Goal: Task Accomplishment & Management: Complete application form

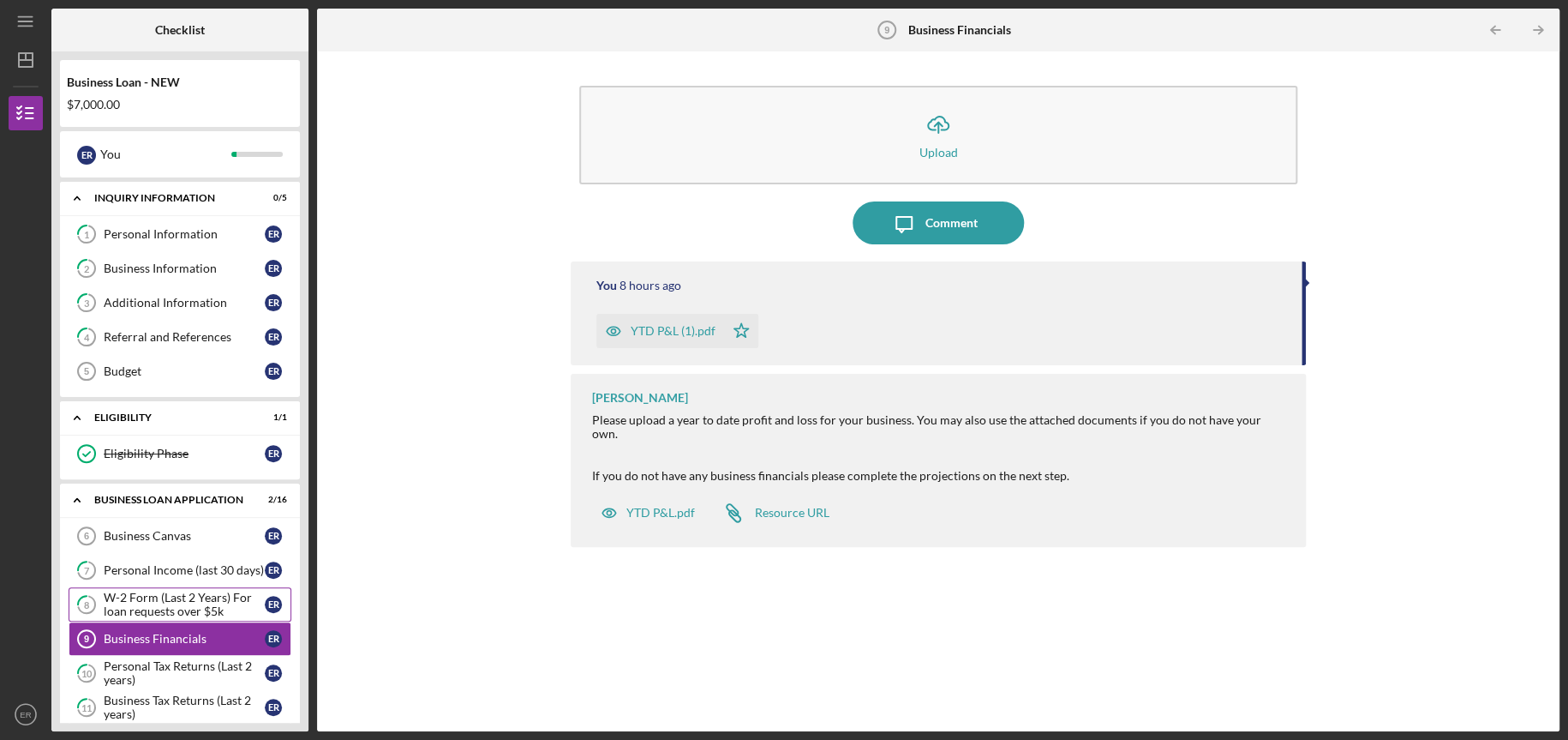
scroll to position [286, 0]
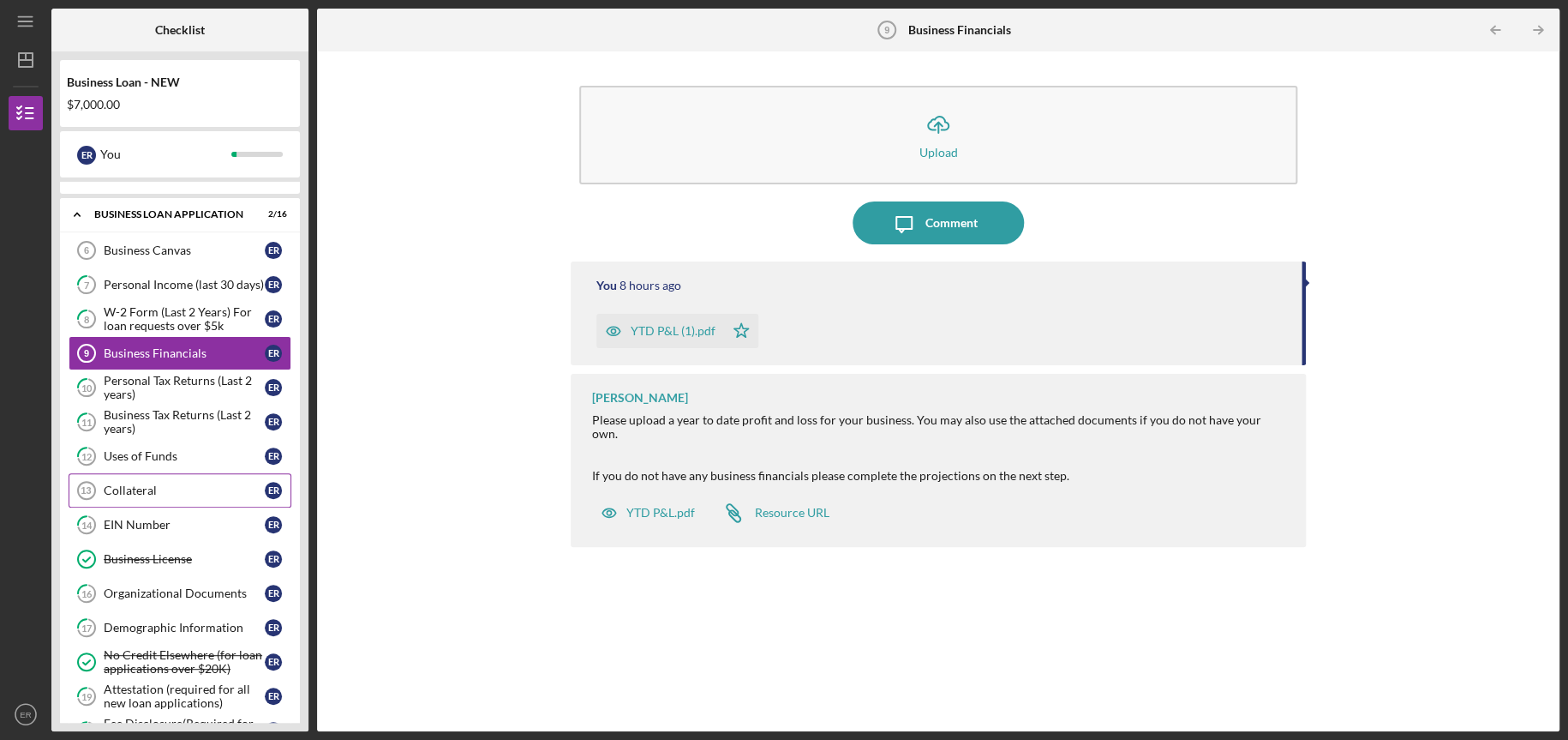
click at [167, 499] on link "Collateral 13 Collateral E R" at bounding box center [180, 489] width 223 height 34
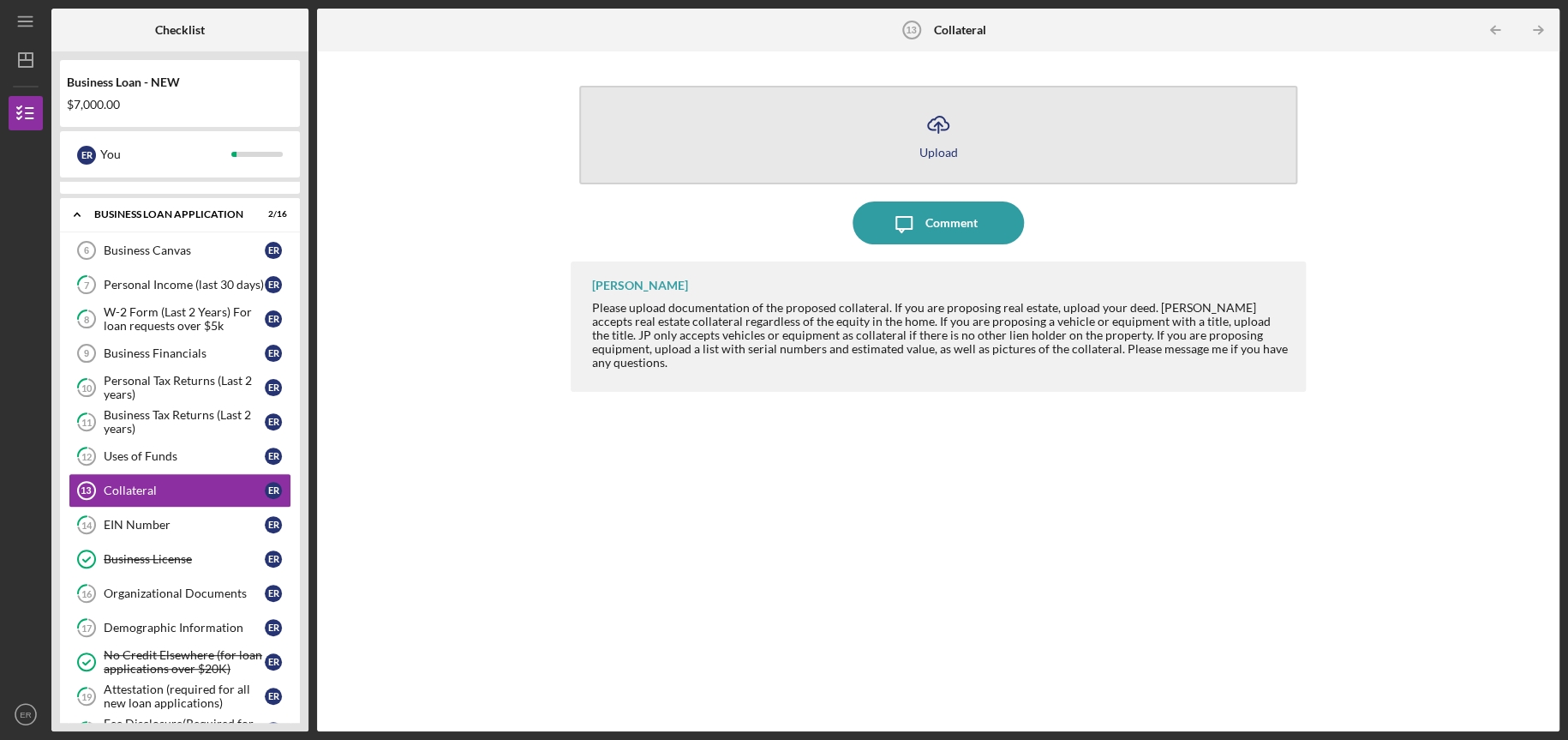
click at [944, 135] on icon "Icon/Upload" at bounding box center [938, 124] width 43 height 43
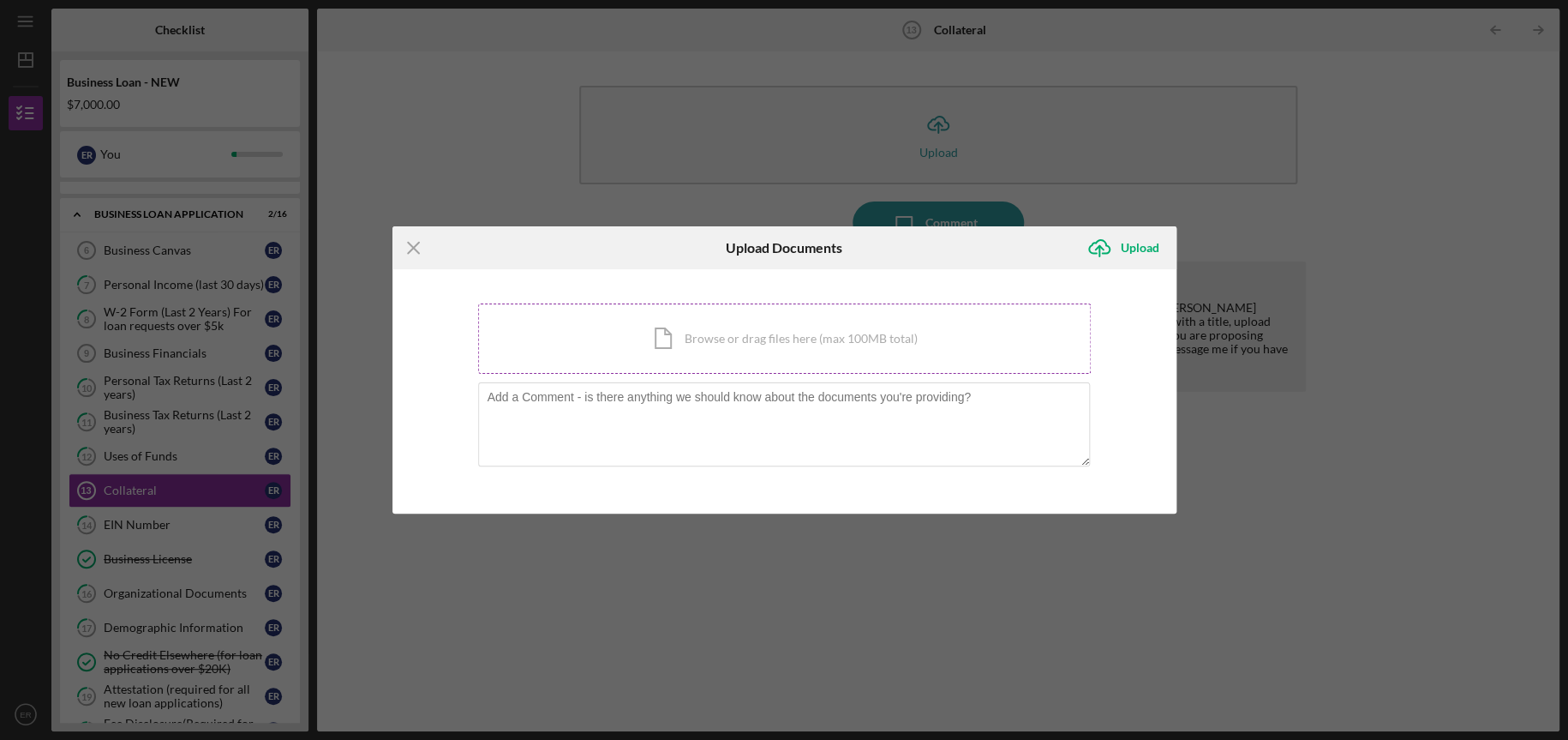
click at [759, 342] on div "Icon/Document Browse or drag files here (max 100MB total) Tap to choose files o…" at bounding box center [784, 338] width 613 height 70
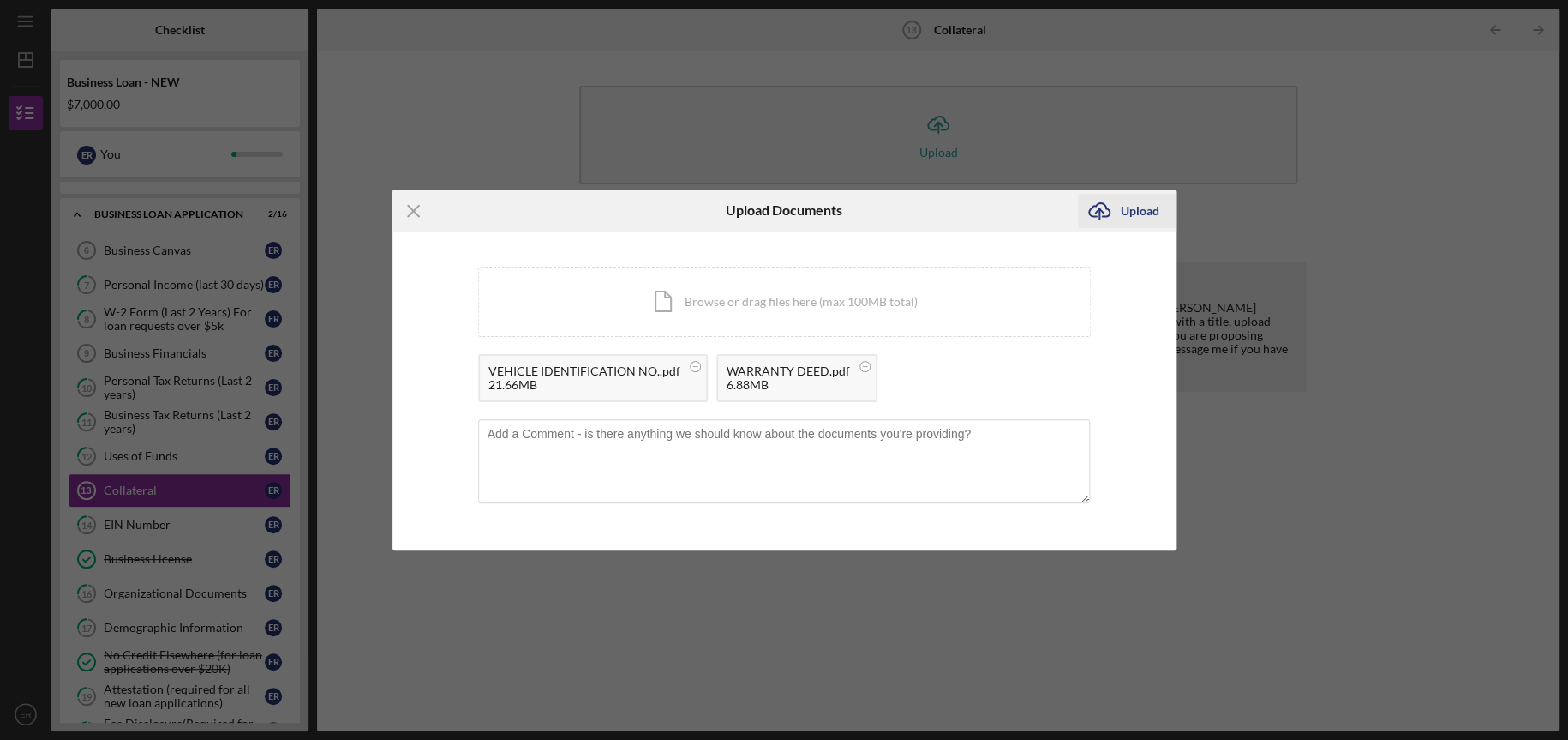
click at [1138, 209] on div "Upload" at bounding box center [1141, 210] width 39 height 34
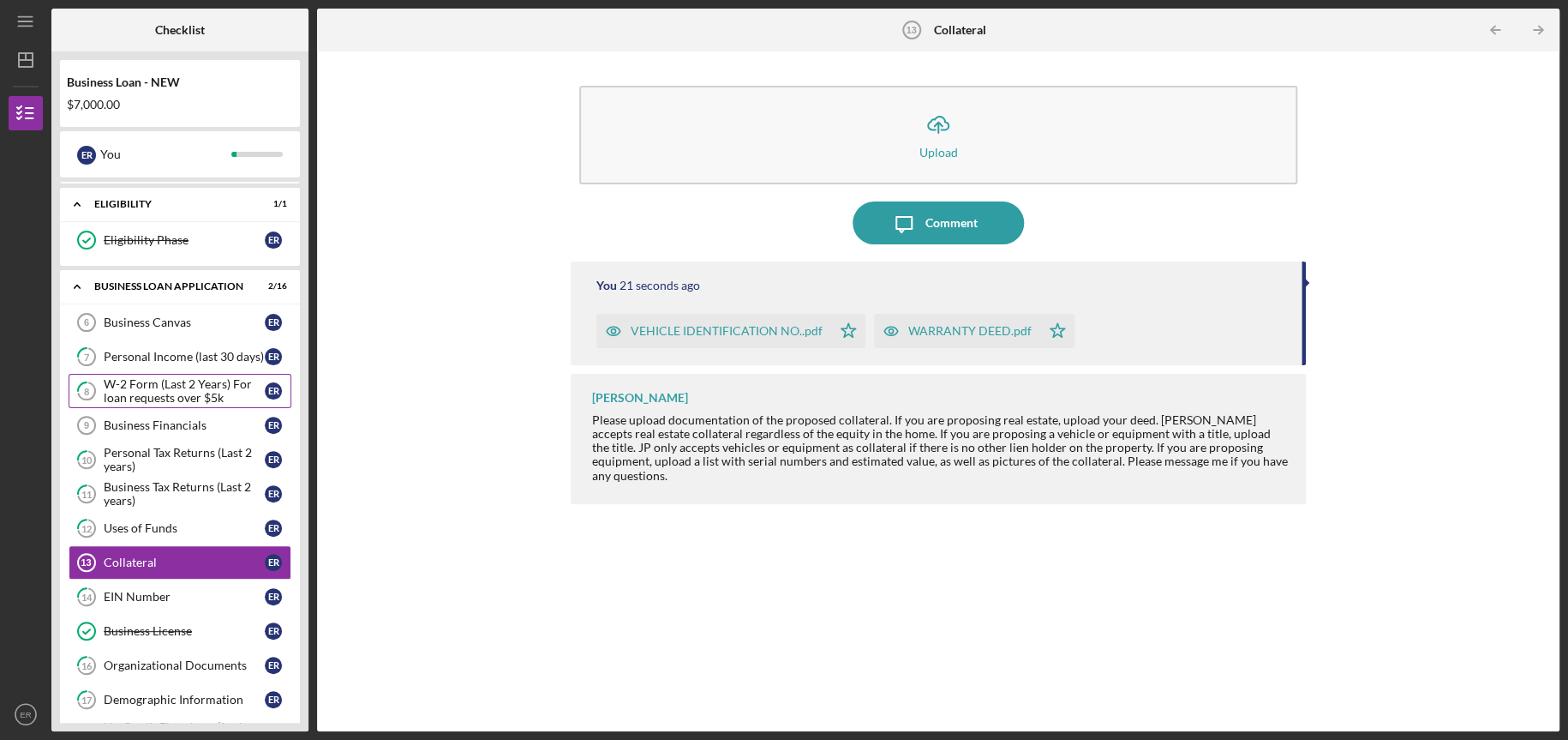
scroll to position [142, 0]
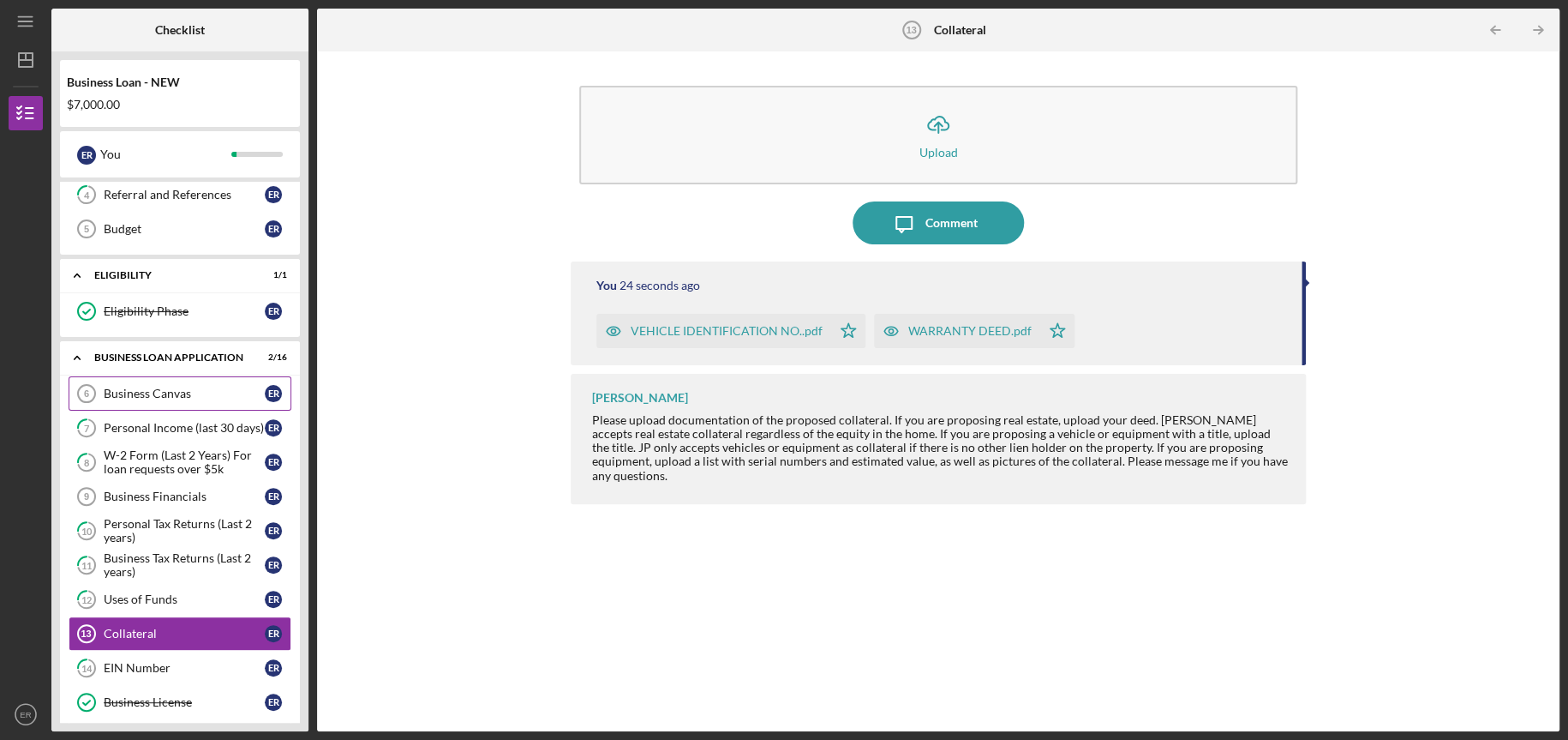
click at [131, 393] on div "Business Canvas" at bounding box center [184, 393] width 161 height 14
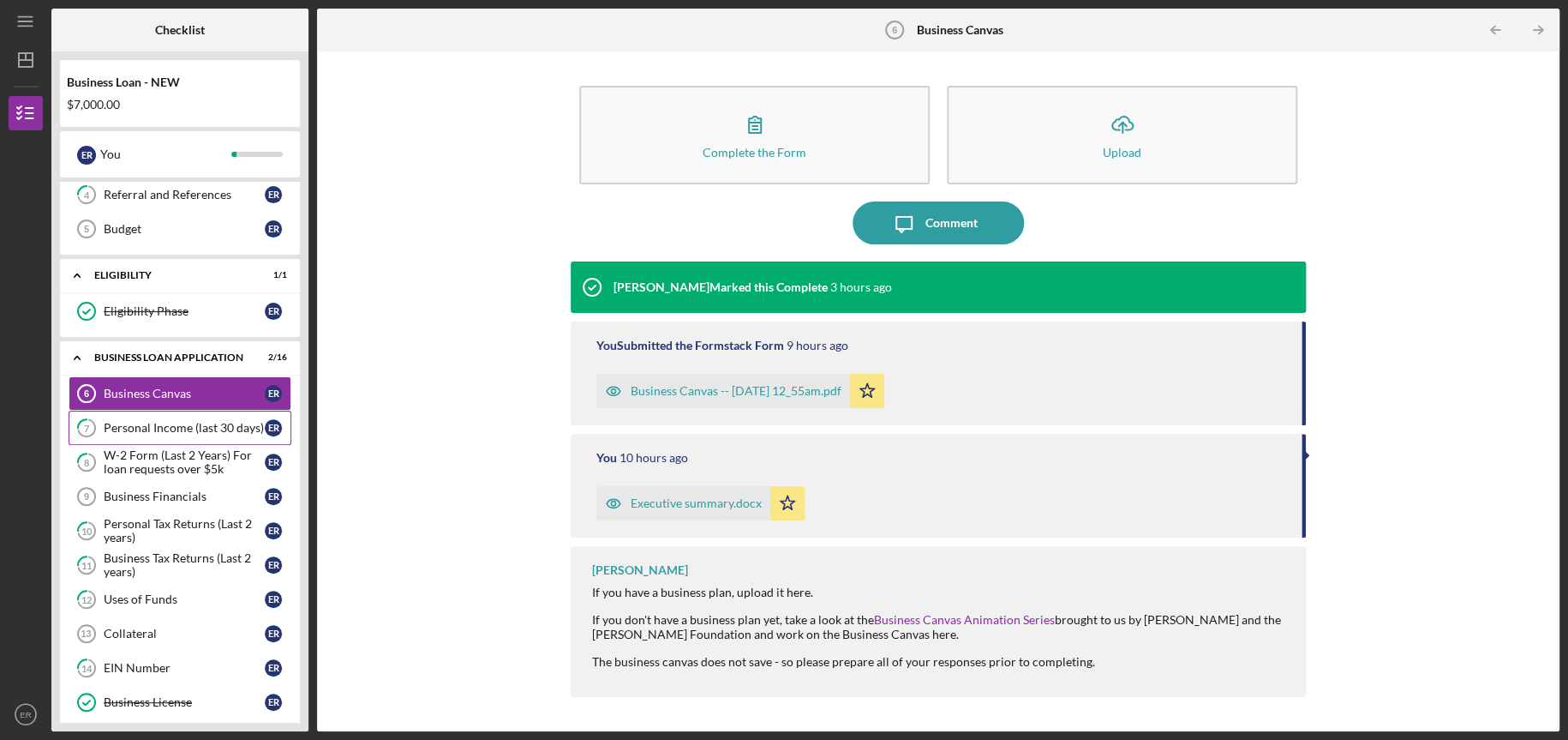
click at [147, 429] on div "Personal Income (last 30 days)" at bounding box center [184, 428] width 161 height 14
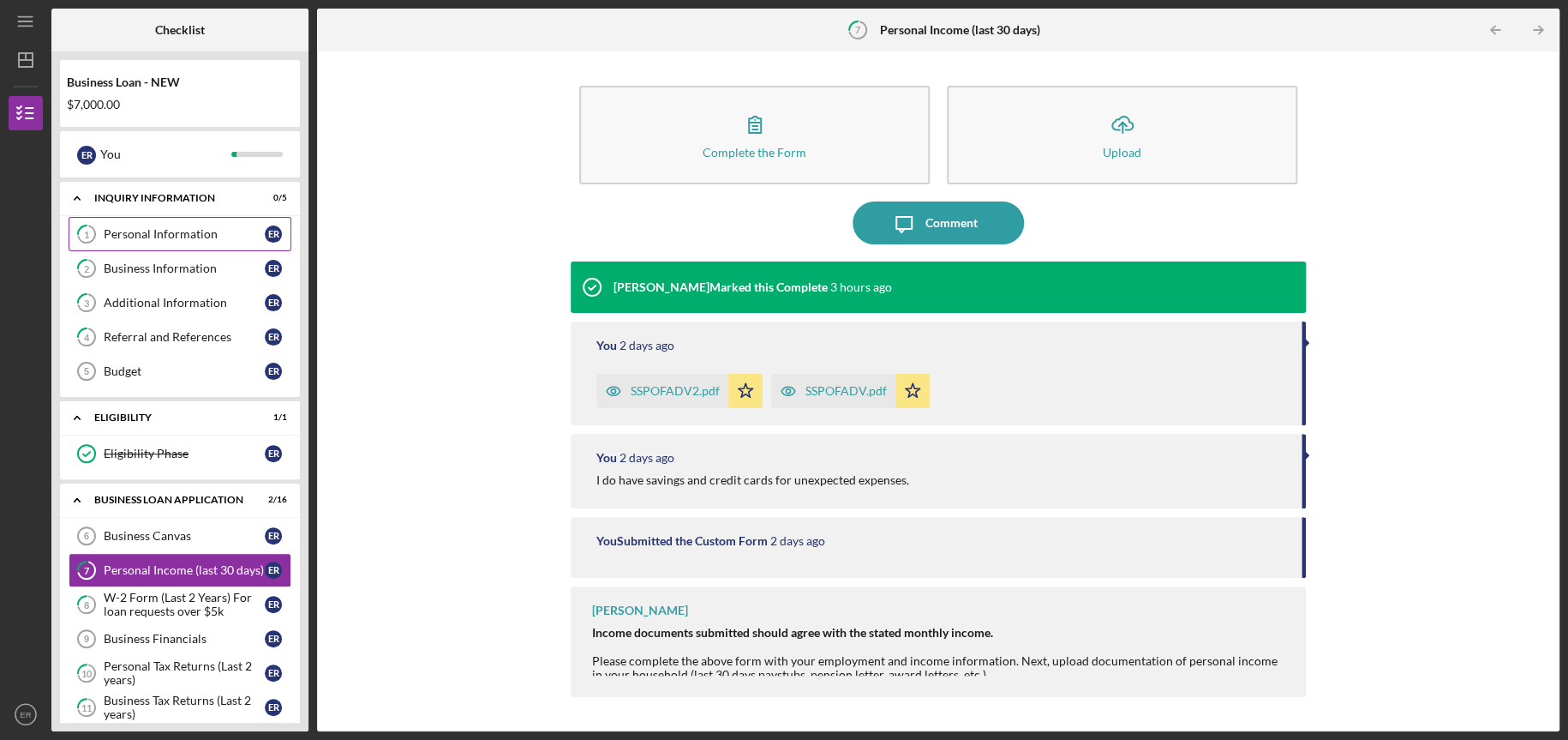
click at [155, 235] on div "Personal Information" at bounding box center [184, 234] width 161 height 14
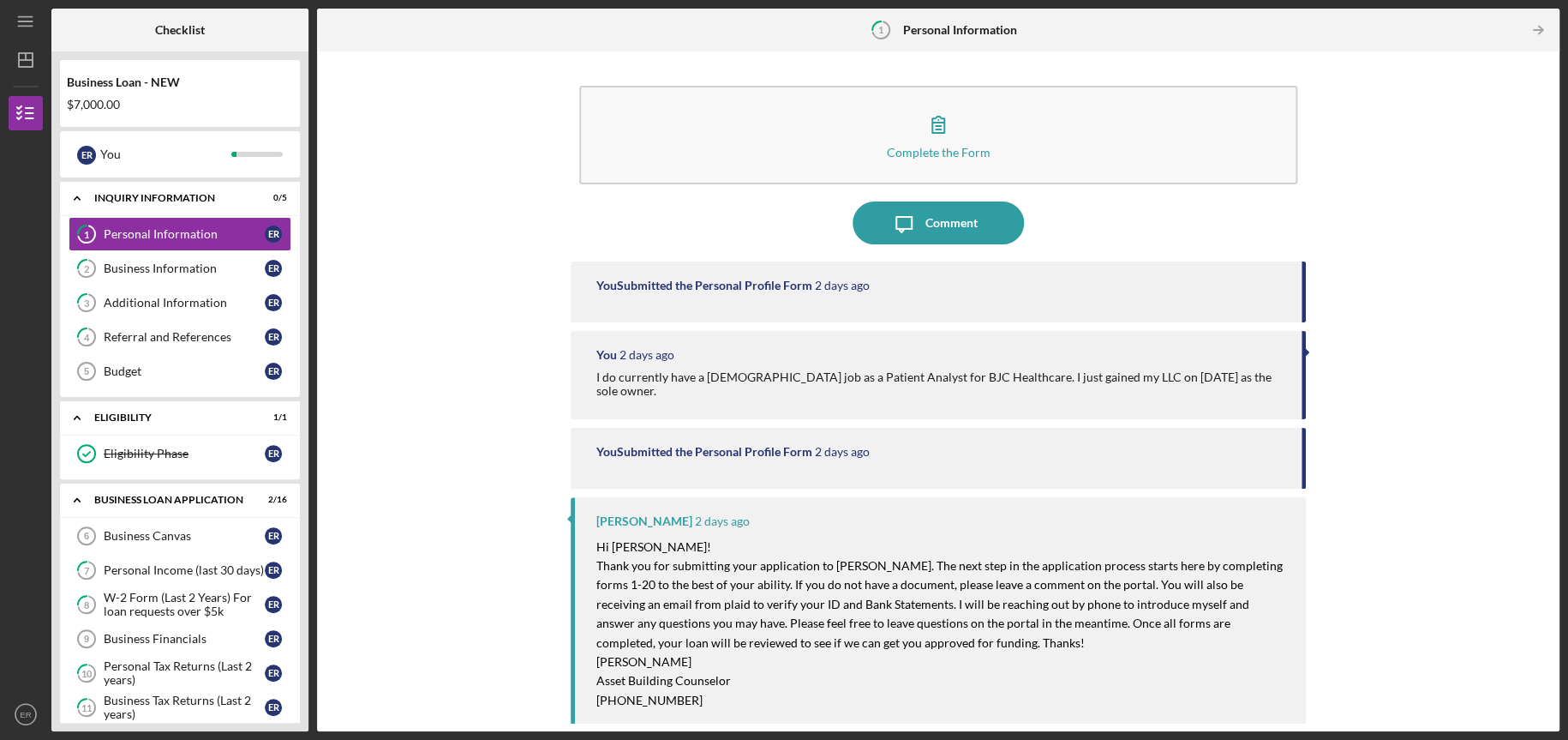
scroll to position [103, 0]
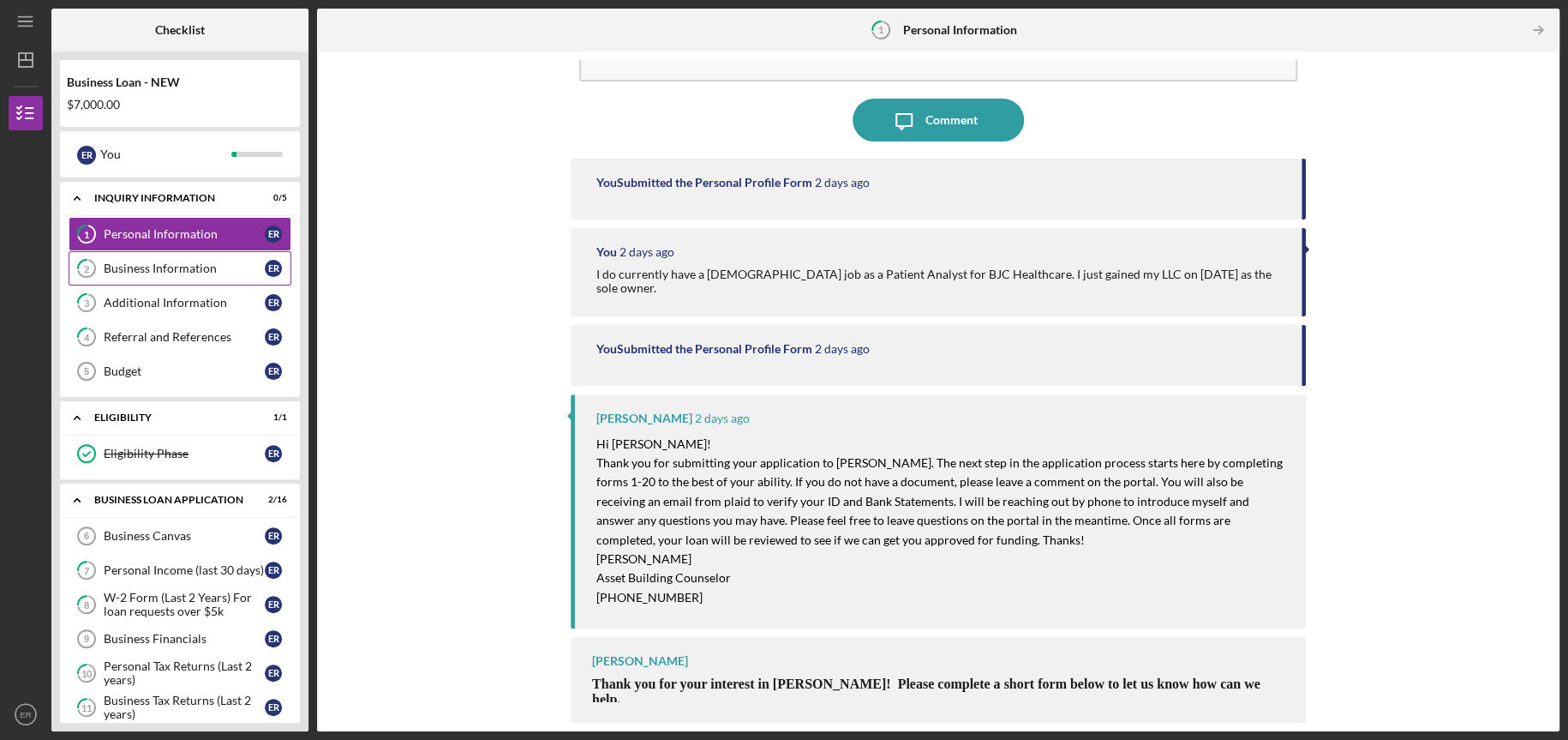
click at [154, 273] on div "Business Information" at bounding box center [184, 268] width 161 height 14
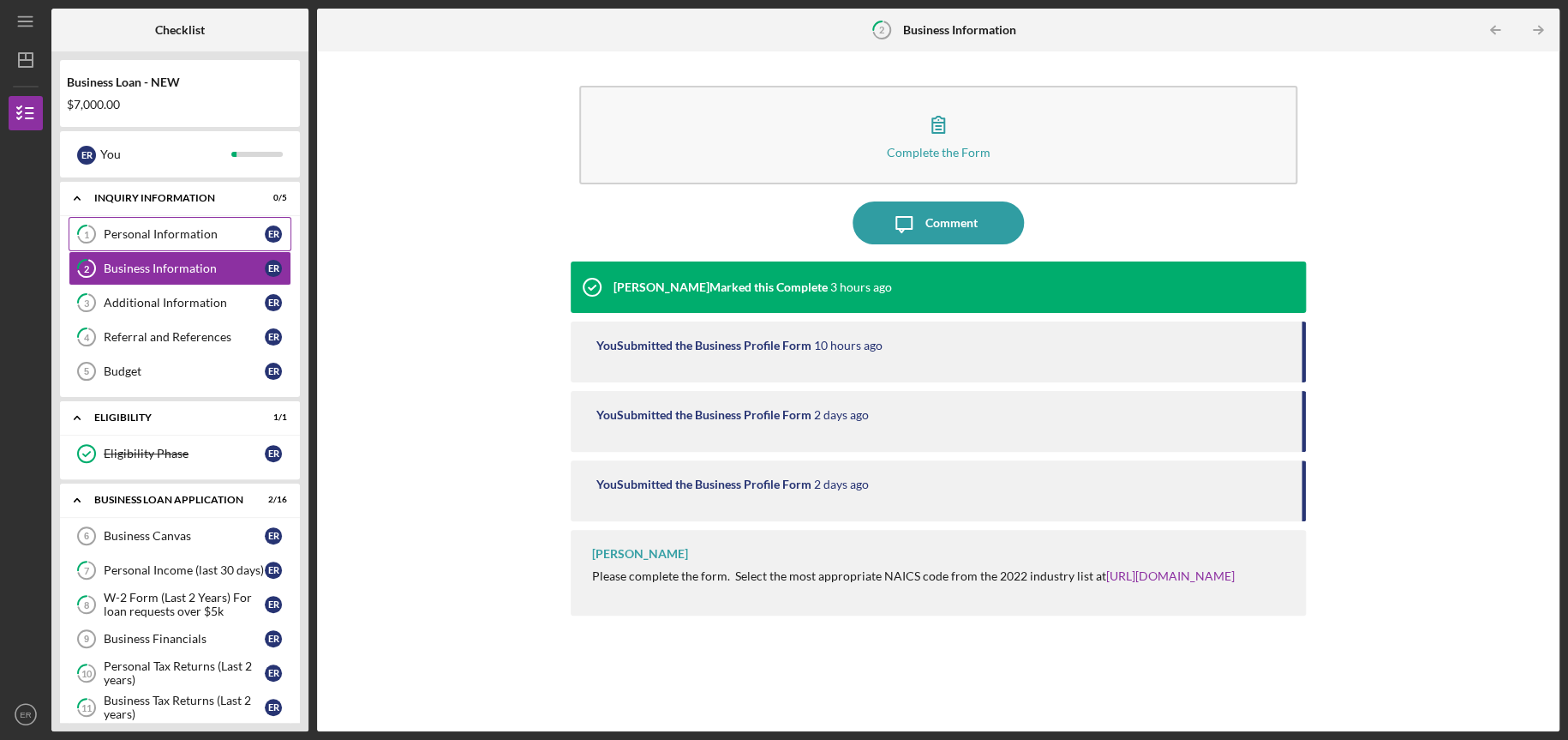
click at [153, 236] on div "Personal Information" at bounding box center [184, 234] width 161 height 14
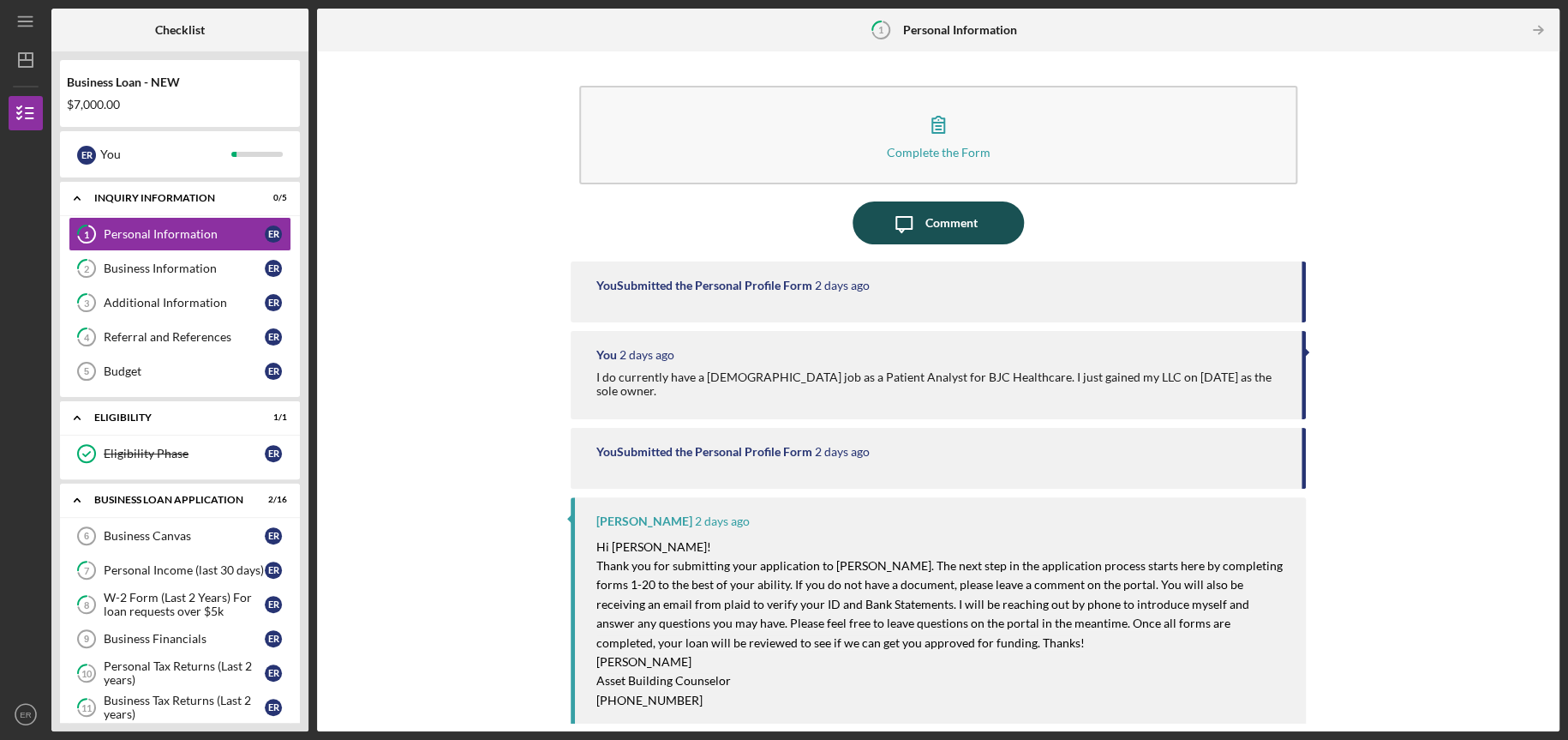
click at [907, 226] on icon "Icon/Message" at bounding box center [904, 223] width 43 height 43
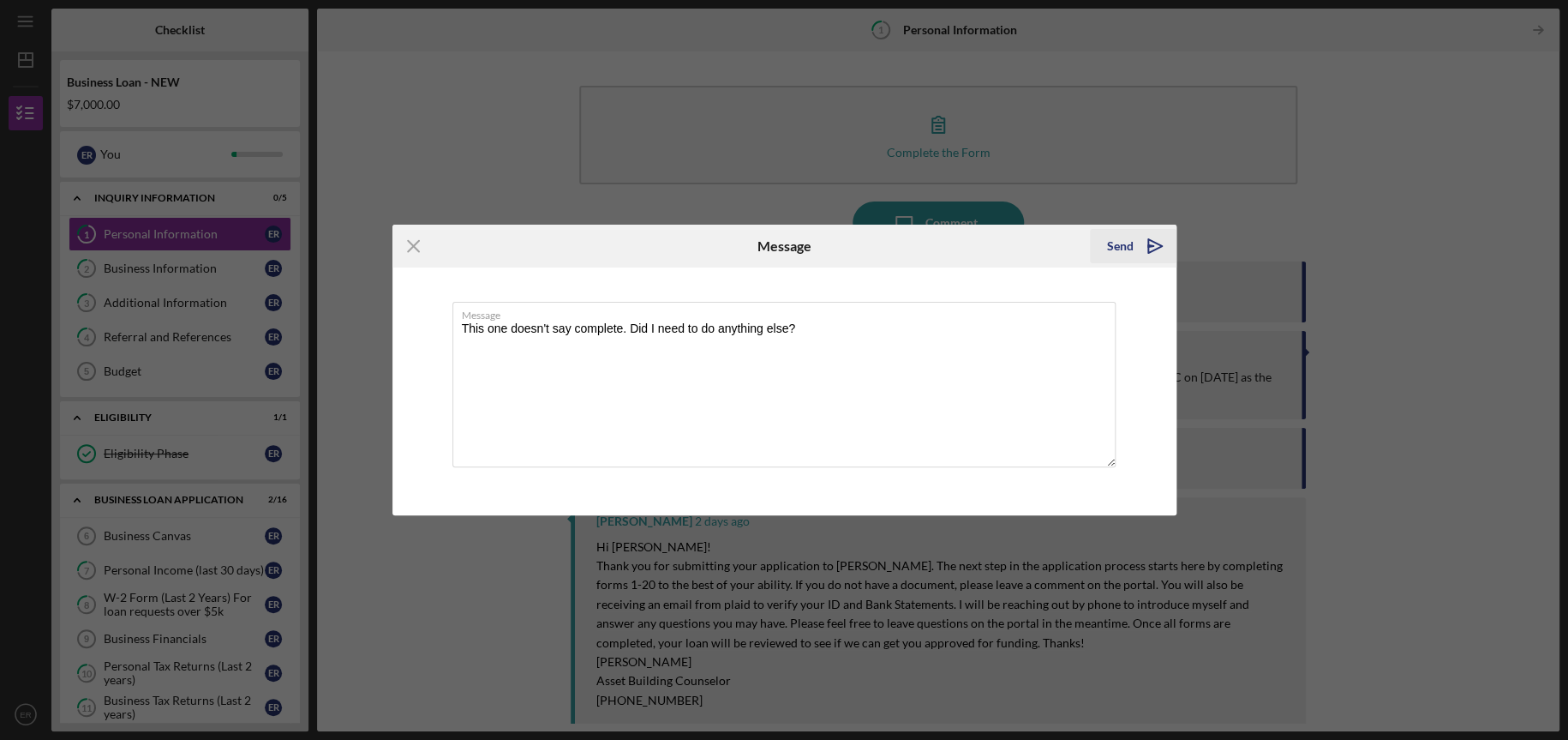
type textarea "This one doesn't say complete. Did I need to do anything else?"
click at [1128, 244] on div "Send" at bounding box center [1120, 245] width 27 height 34
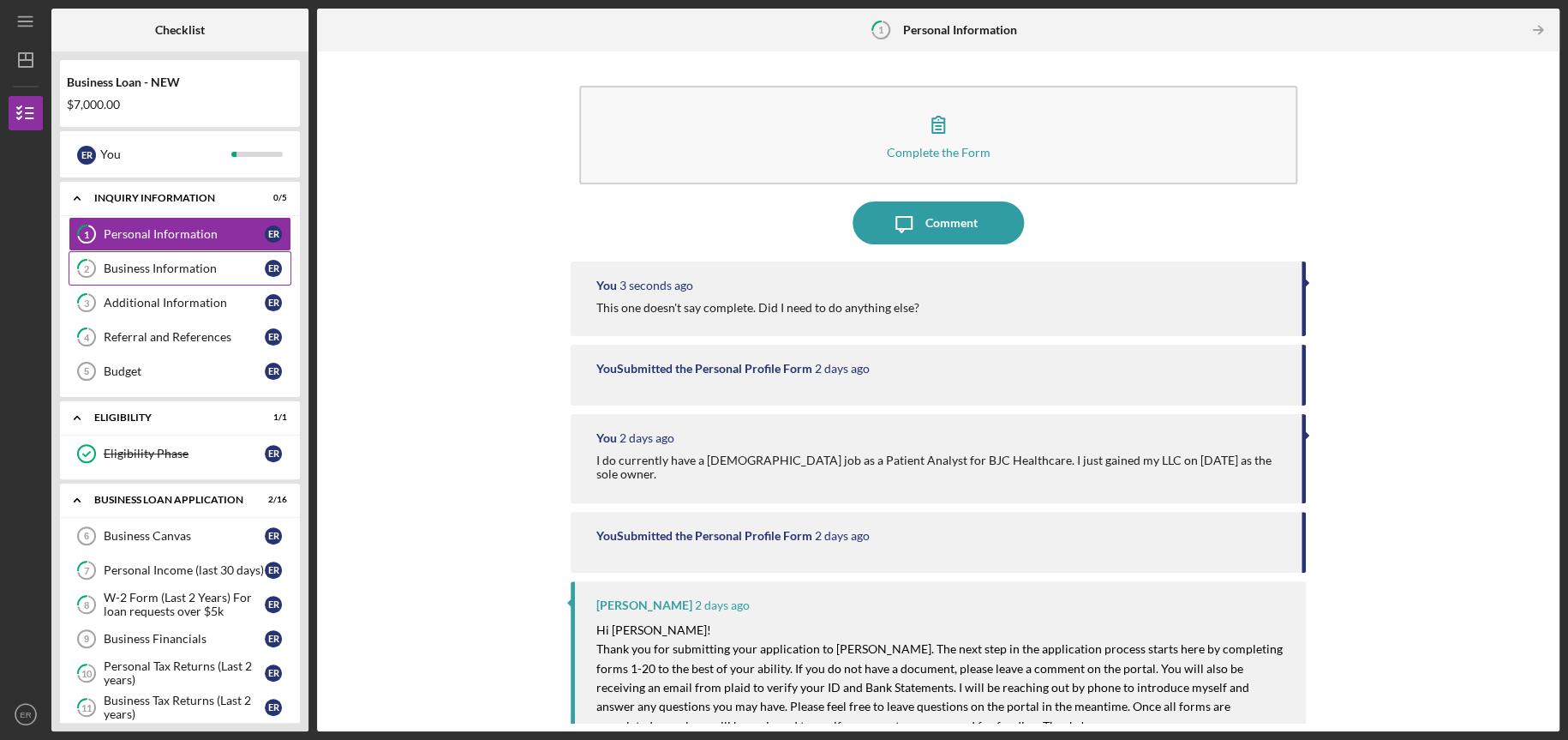
click at [173, 274] on div "Business Information" at bounding box center [184, 268] width 161 height 14
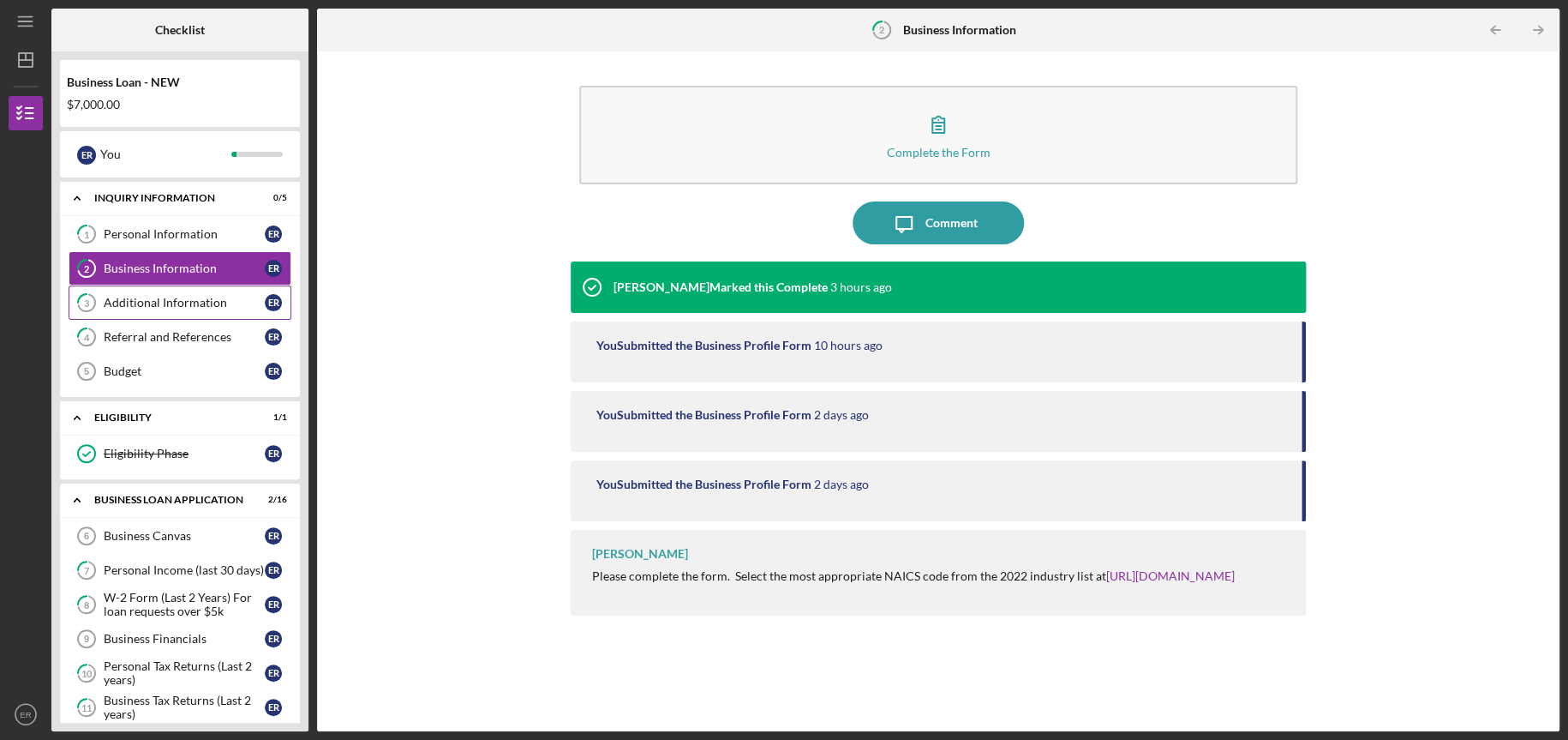
click at [157, 297] on div "Additional Information" at bounding box center [184, 302] width 161 height 14
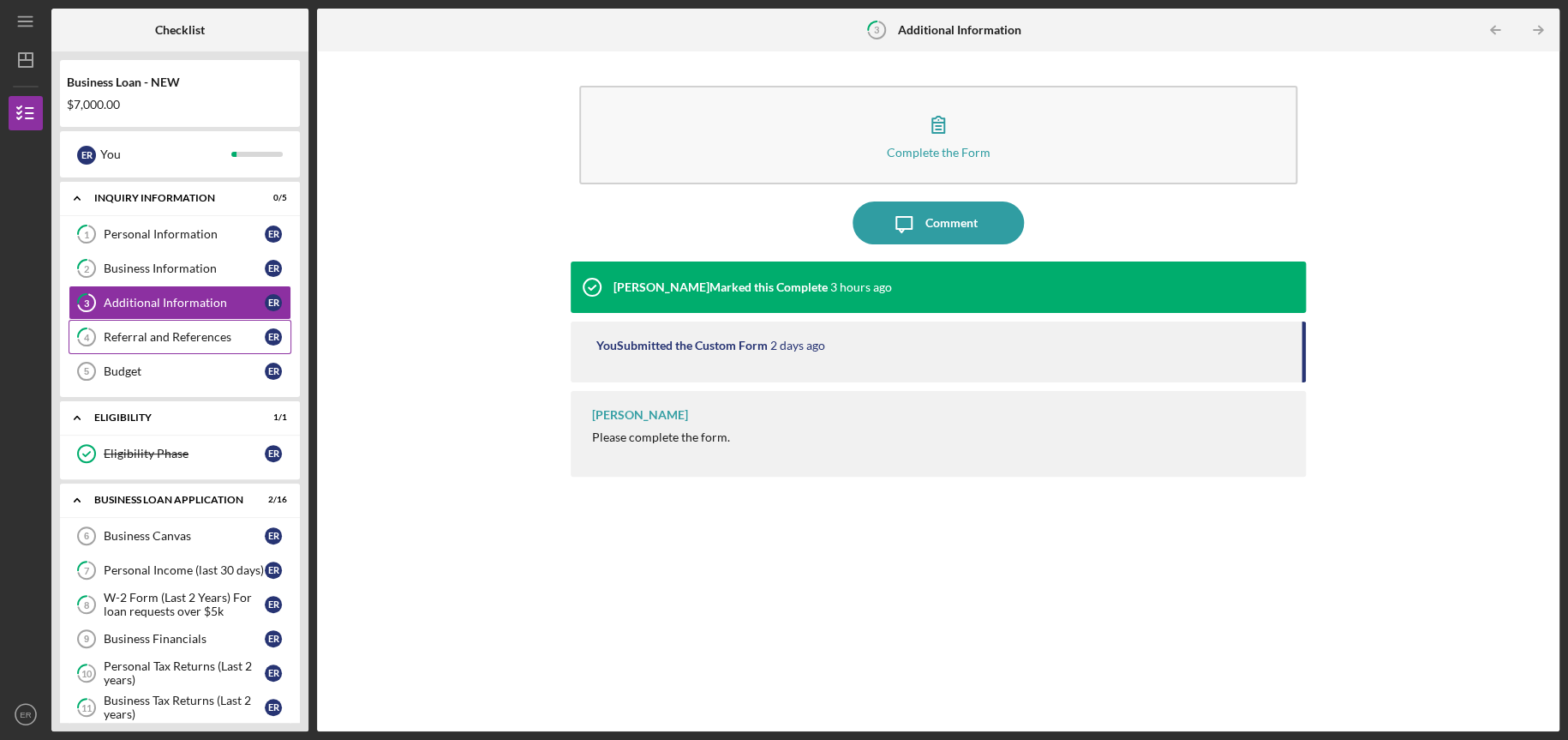
click at [152, 334] on div "Referral and References" at bounding box center [184, 336] width 161 height 14
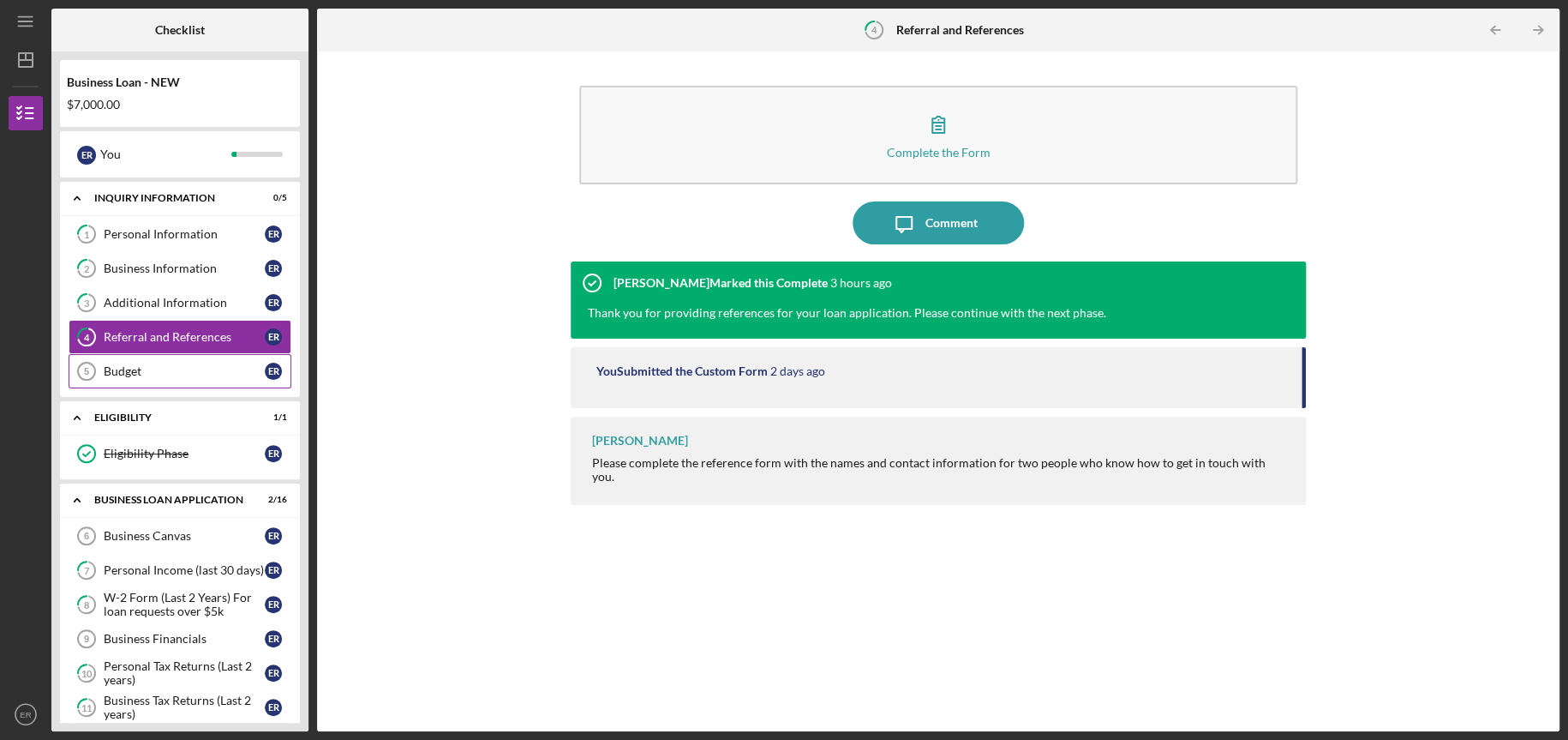
click at [155, 368] on div "Budget" at bounding box center [184, 370] width 161 height 14
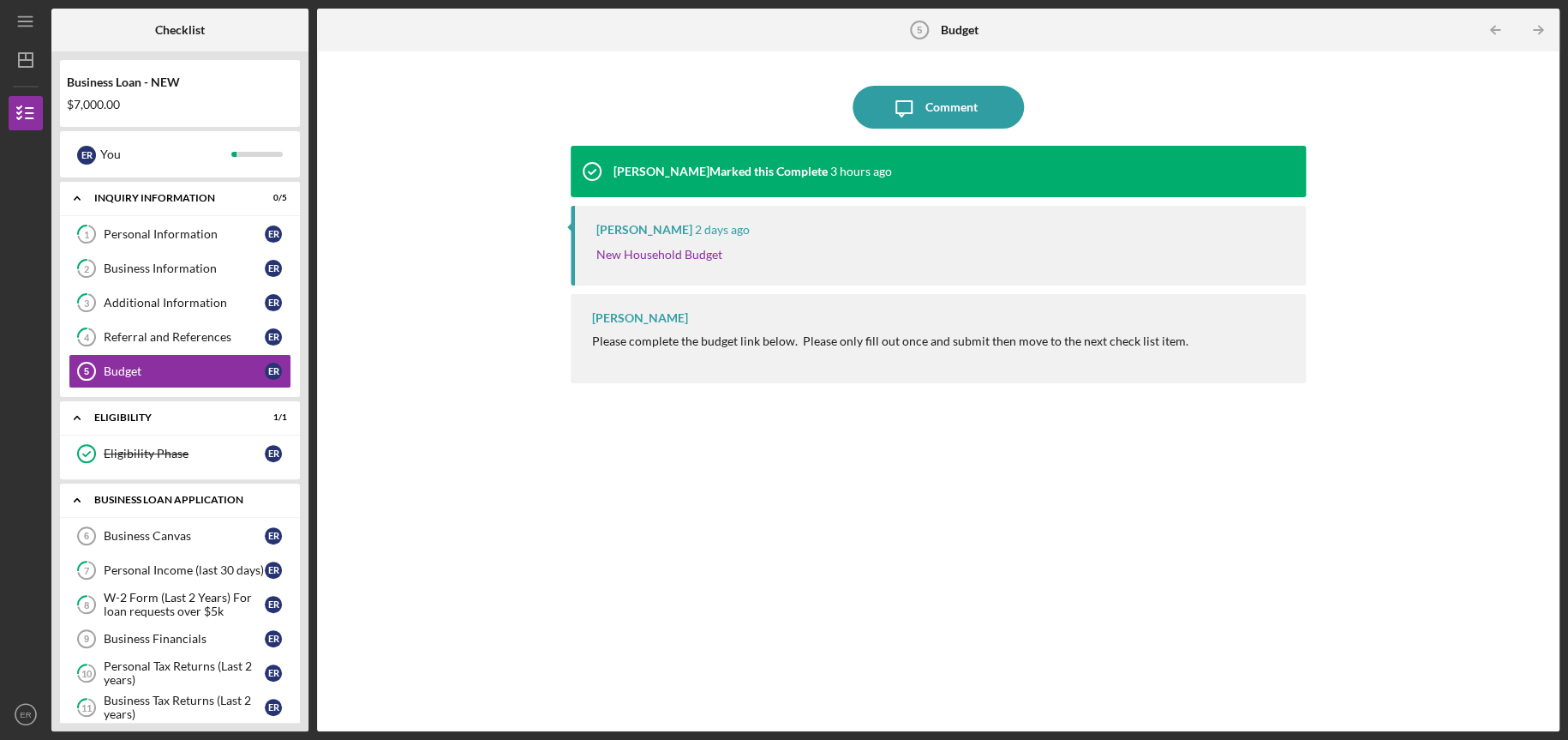
scroll to position [142, 0]
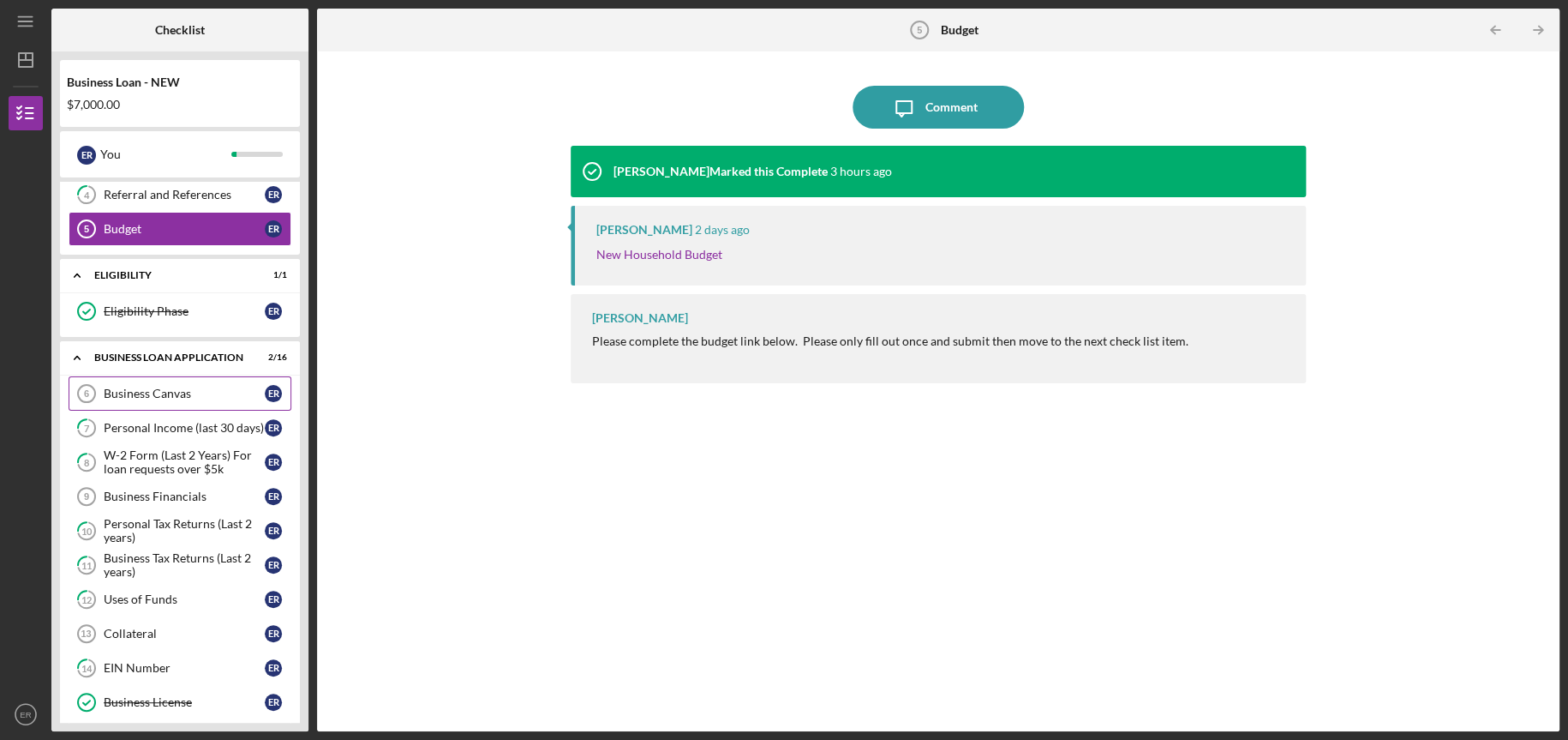
click at [158, 393] on div "Business Canvas" at bounding box center [184, 393] width 161 height 14
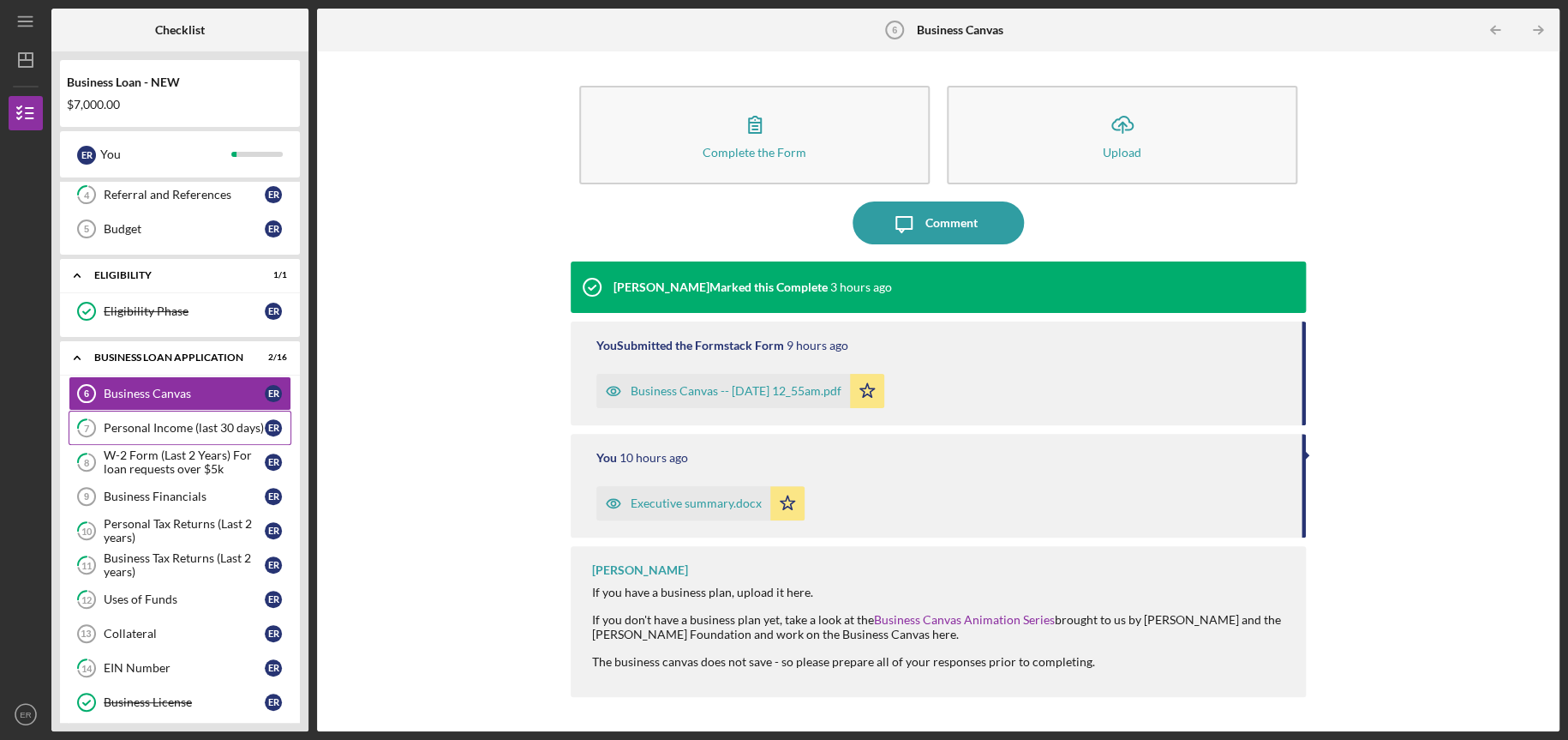
click at [159, 426] on div "Personal Income (last 30 days)" at bounding box center [184, 428] width 161 height 14
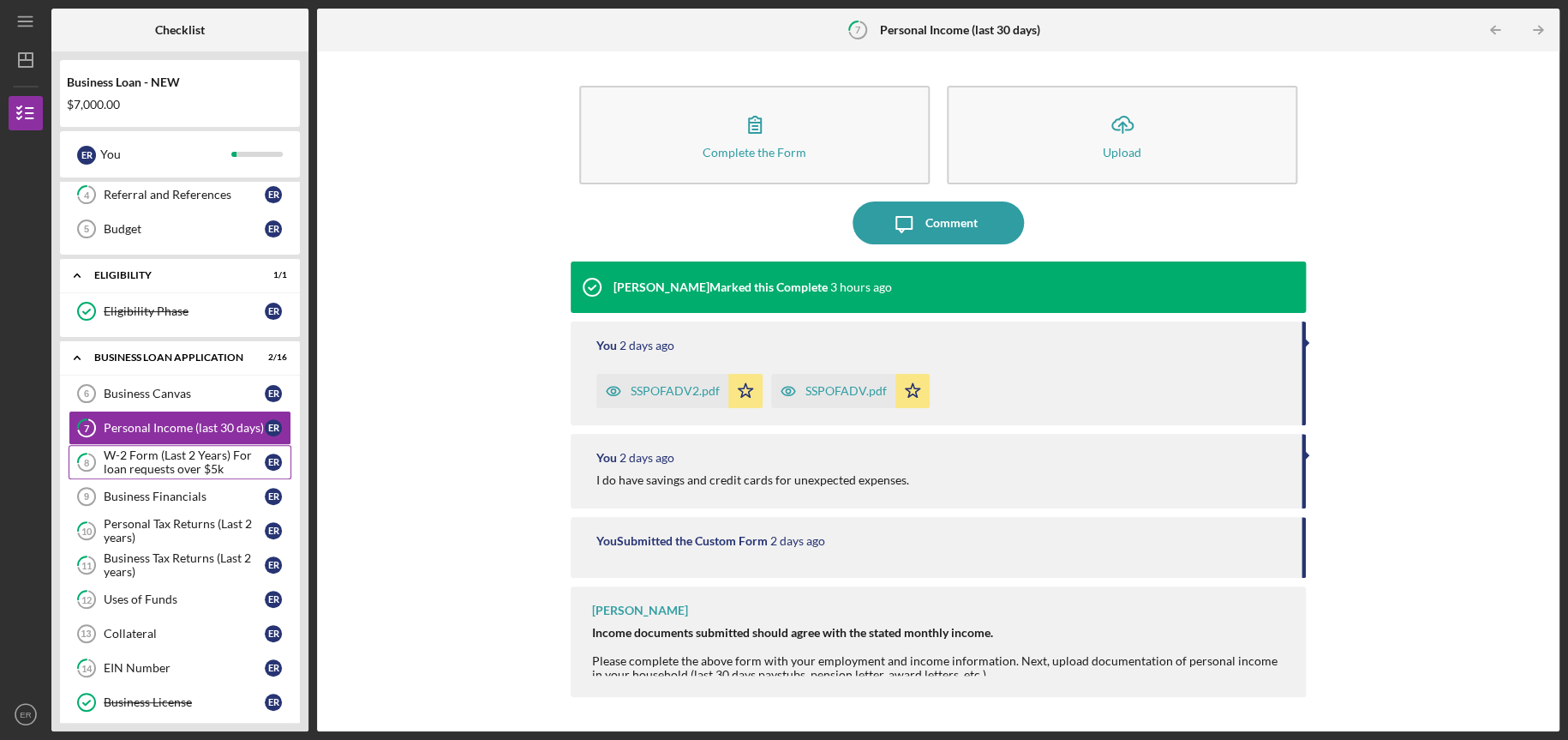
click at [157, 462] on div "W-2 Form (Last 2 Years) For loan requests over $5k" at bounding box center [184, 463] width 161 height 28
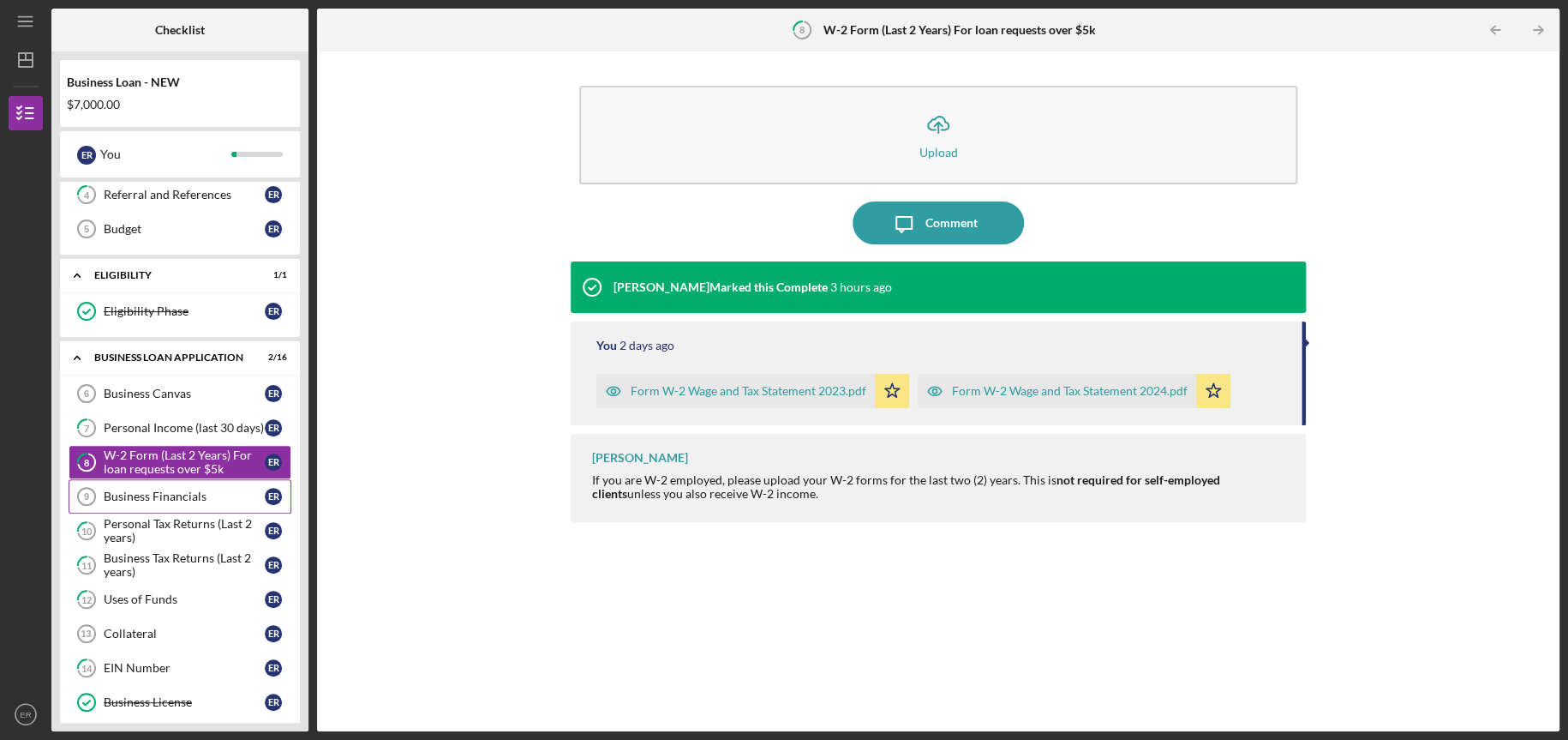
click at [156, 497] on div "Business Financials" at bounding box center [184, 496] width 161 height 14
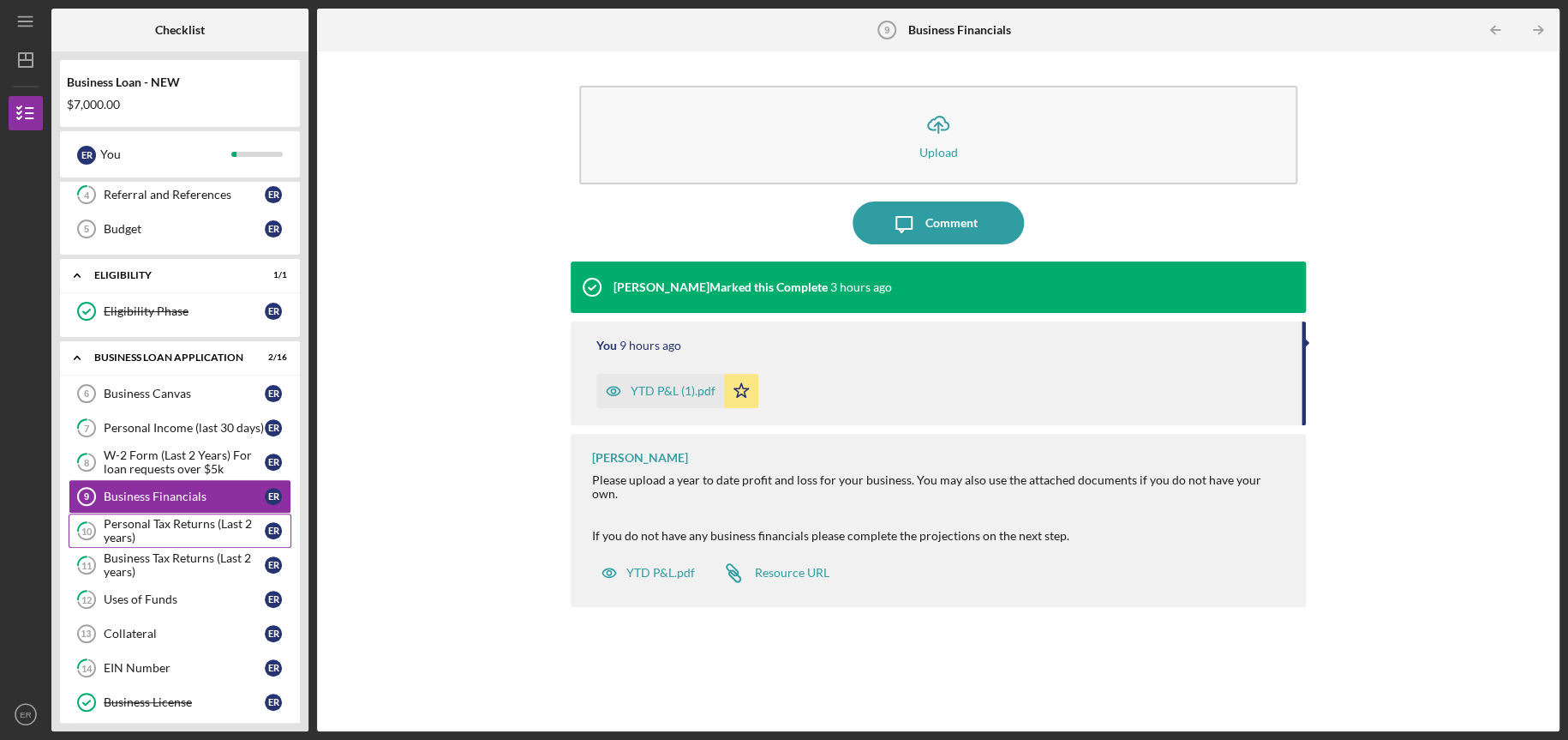
click at [162, 519] on div "Personal Tax Returns (Last 2 years)" at bounding box center [184, 531] width 161 height 28
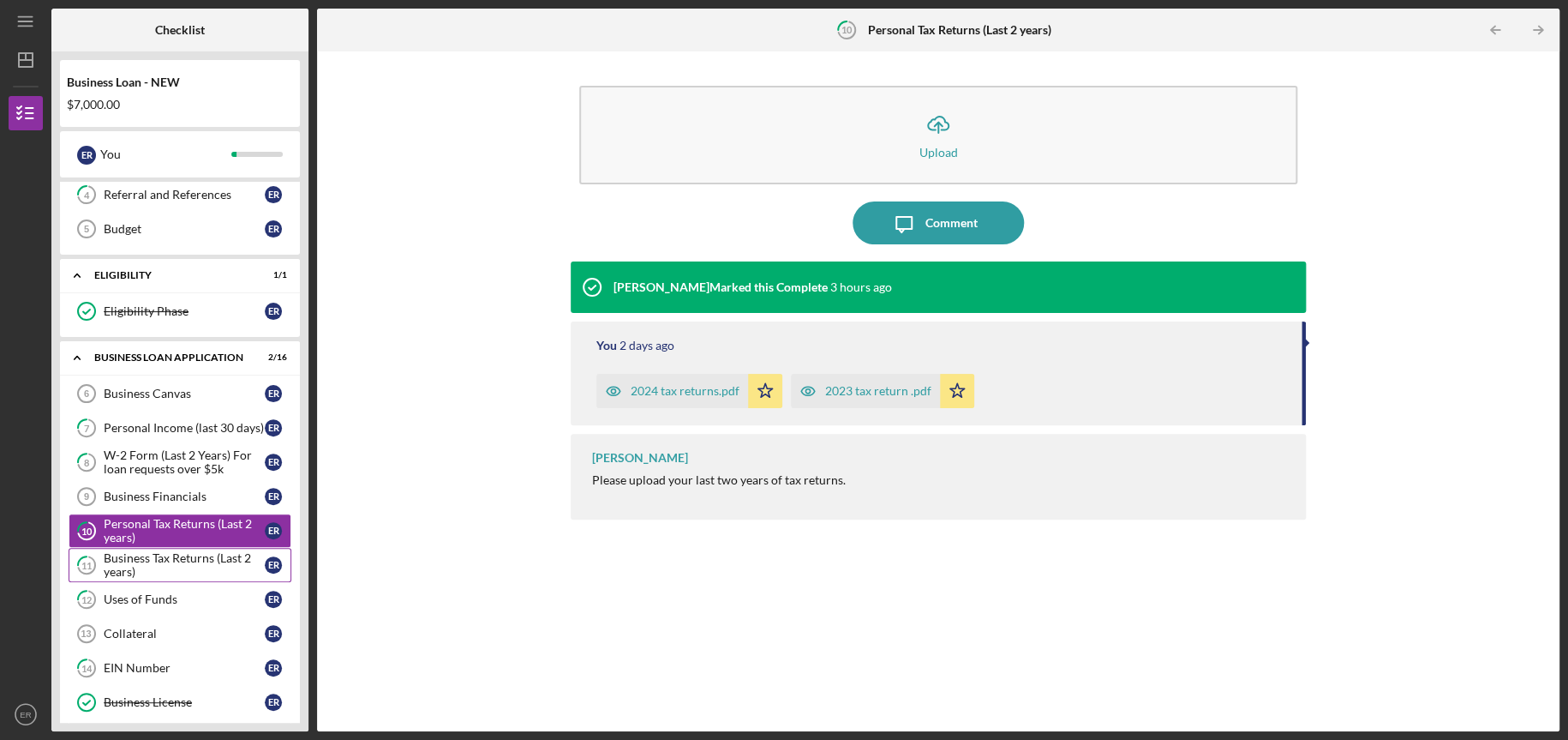
click at [167, 554] on div "Business Tax Returns (Last 2 years)" at bounding box center [184, 565] width 161 height 28
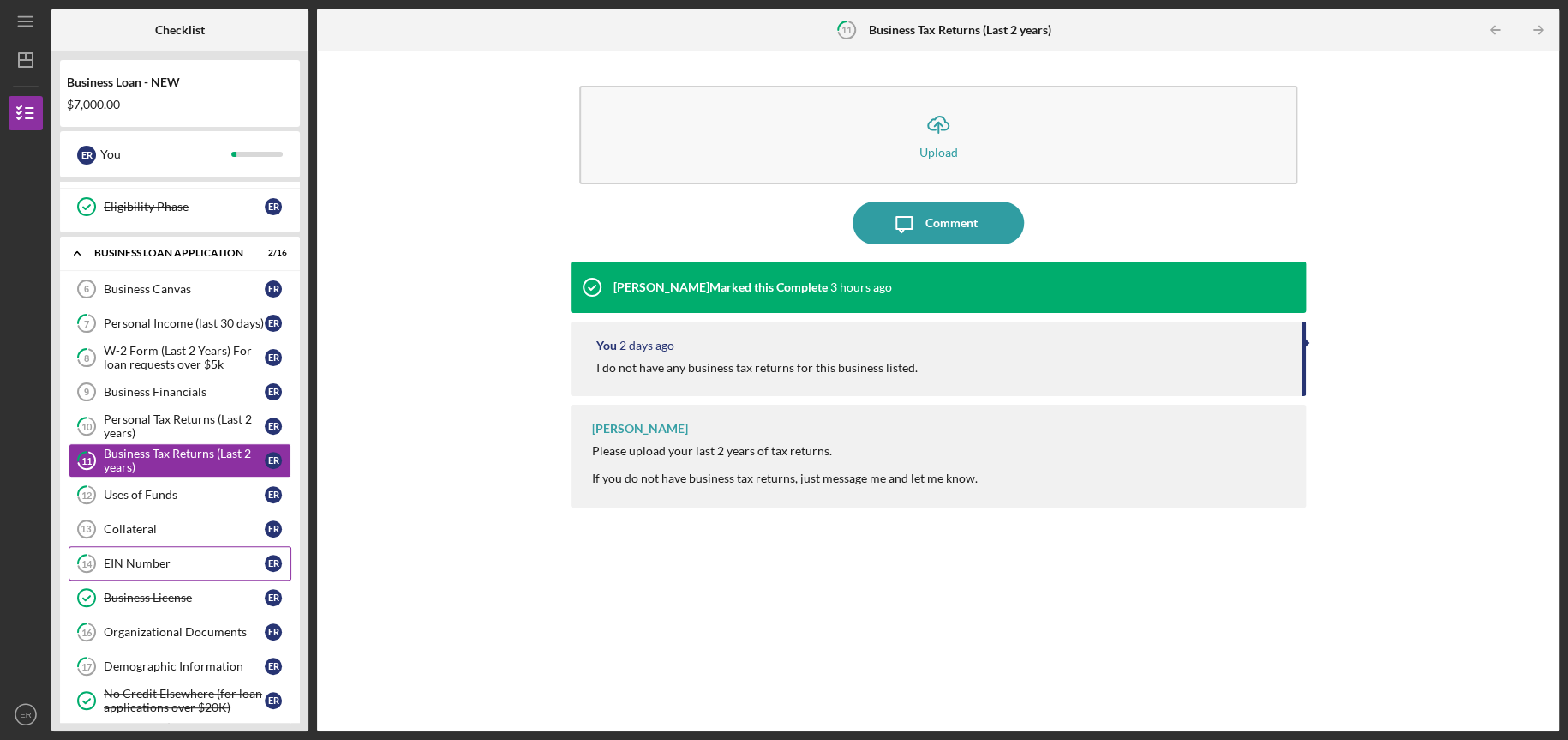
scroll to position [286, 0]
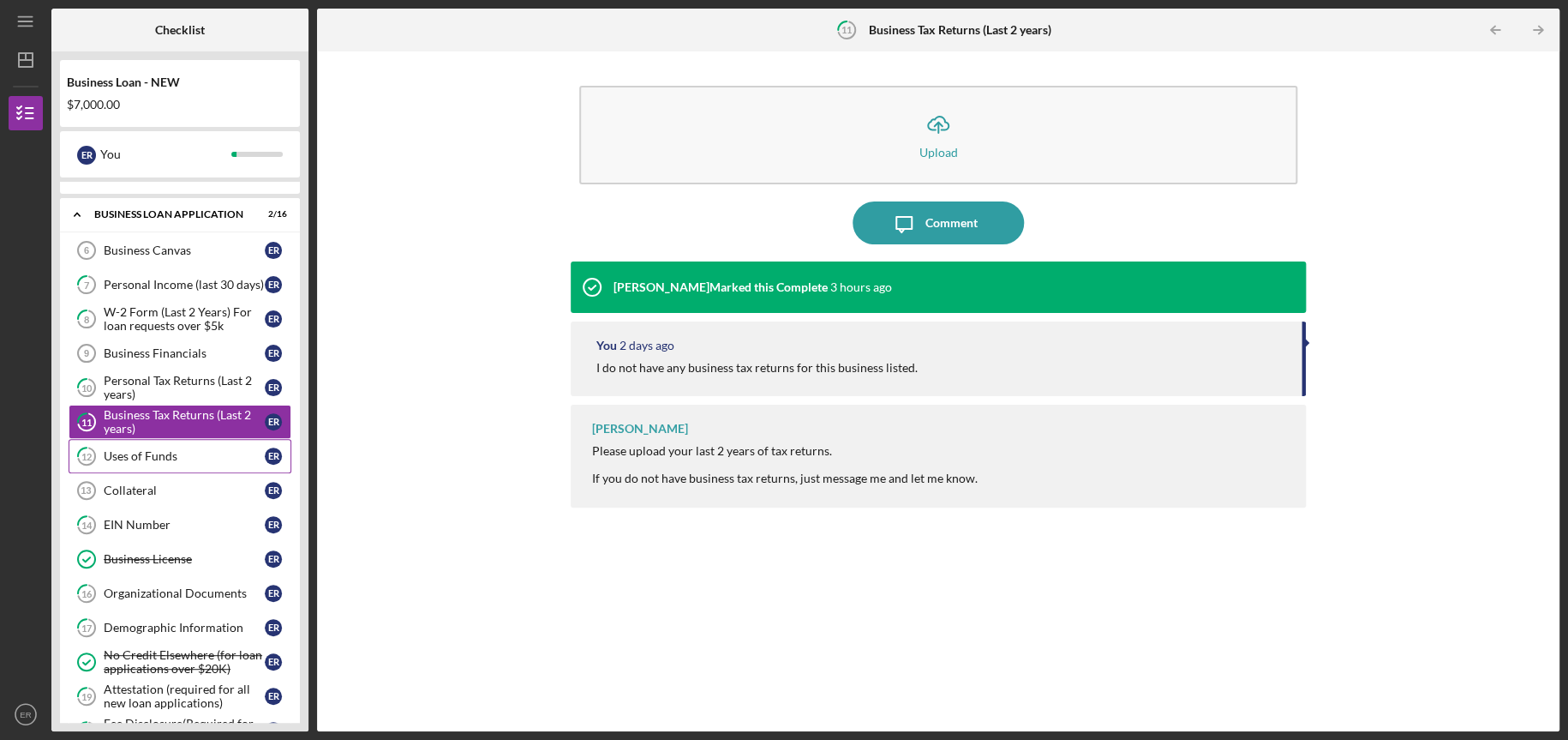
click at [139, 455] on div "Uses of Funds" at bounding box center [184, 455] width 161 height 14
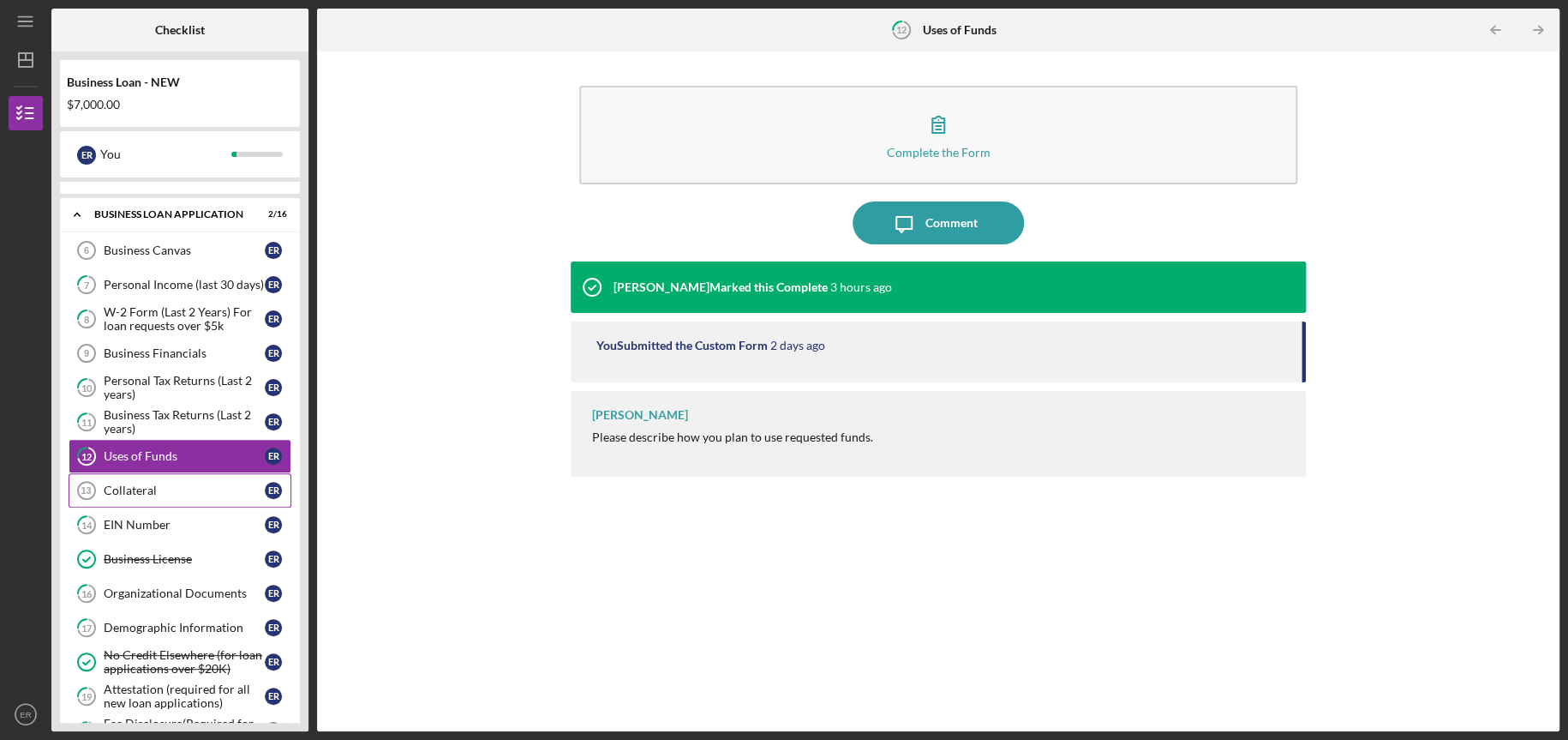
click at [142, 493] on div "Collateral" at bounding box center [184, 490] width 161 height 14
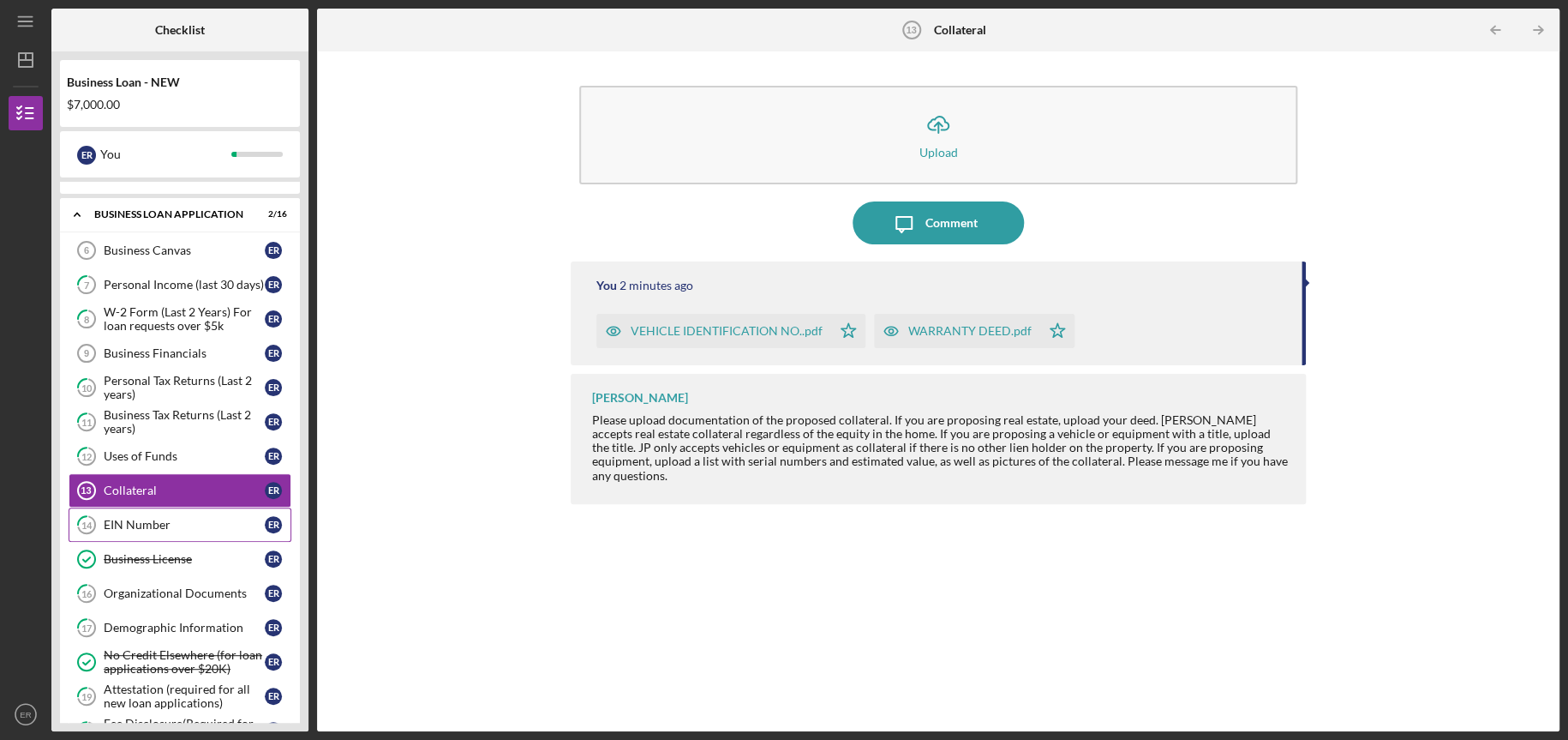
click at [144, 519] on div "EIN Number" at bounding box center [184, 524] width 161 height 14
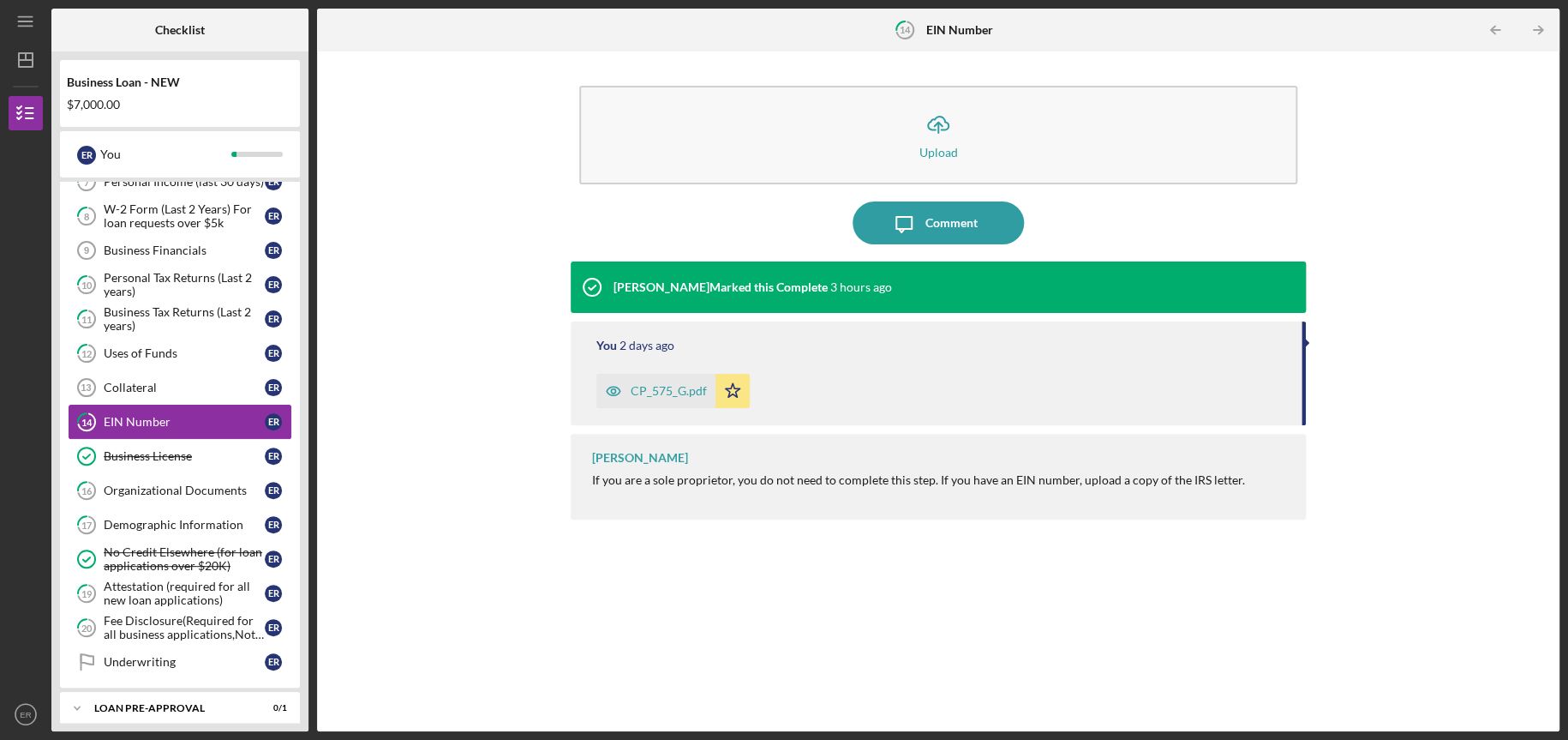
scroll to position [429, 0]
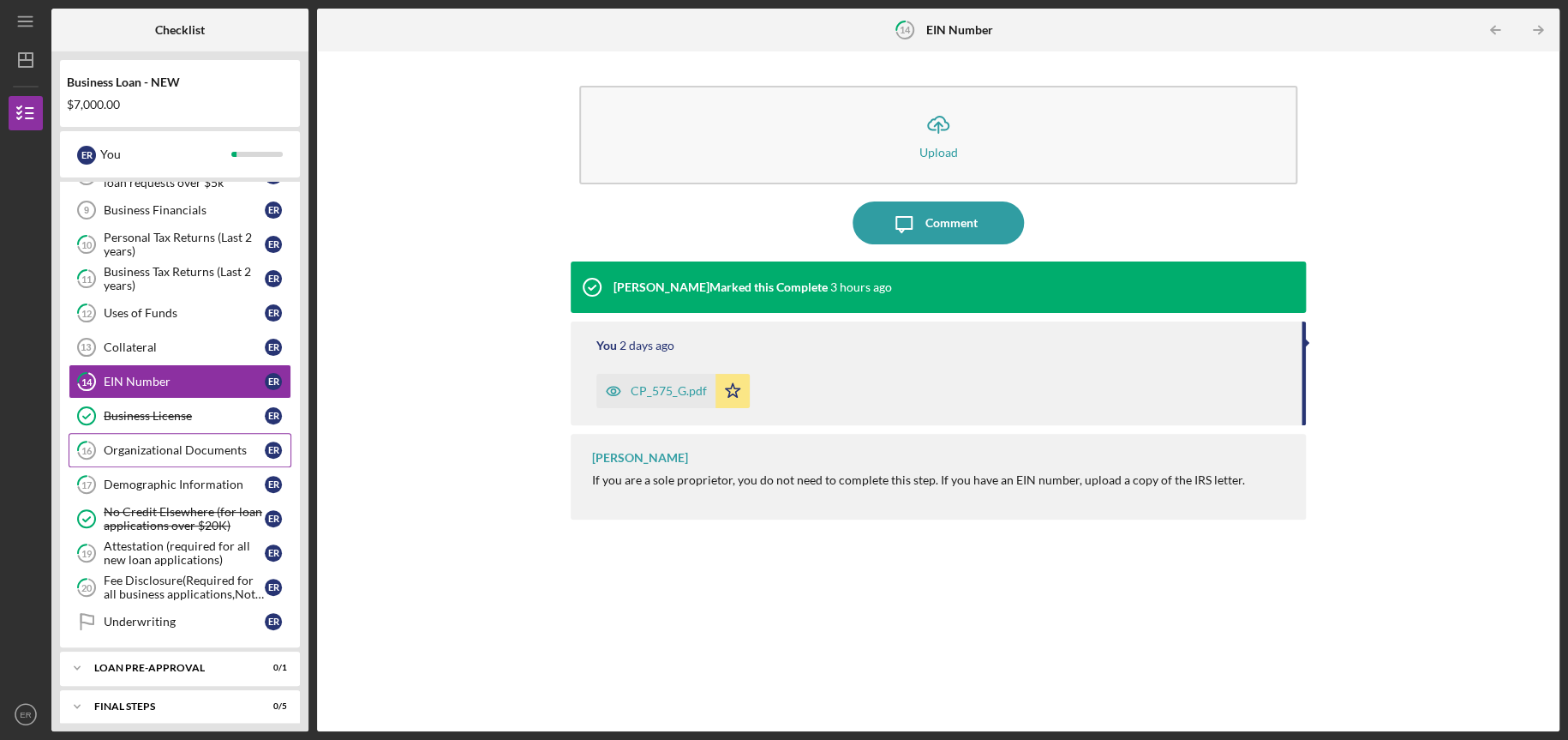
click at [155, 450] on div "Organizational Documents" at bounding box center [184, 450] width 161 height 14
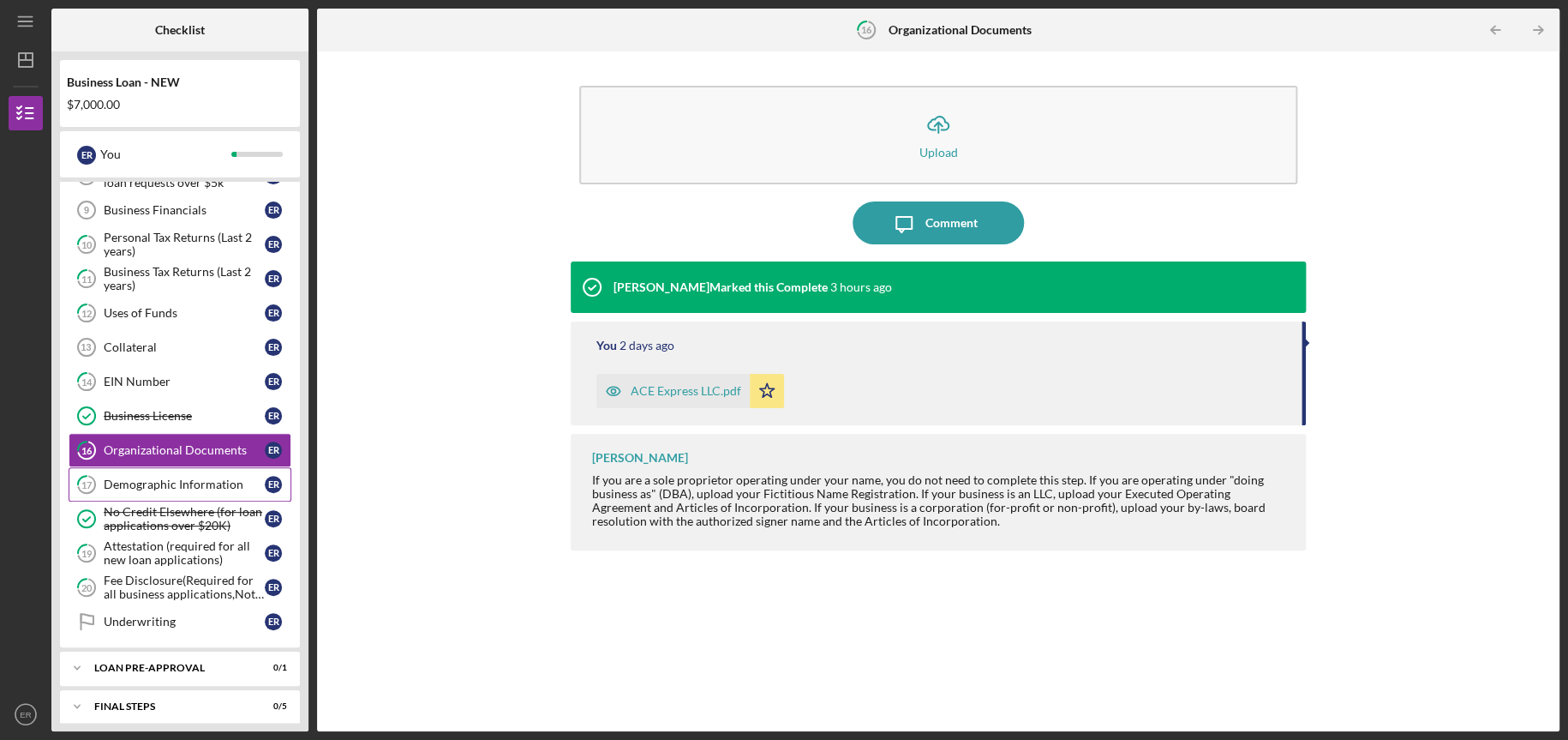
click at [159, 487] on div "Demographic Information" at bounding box center [184, 484] width 161 height 14
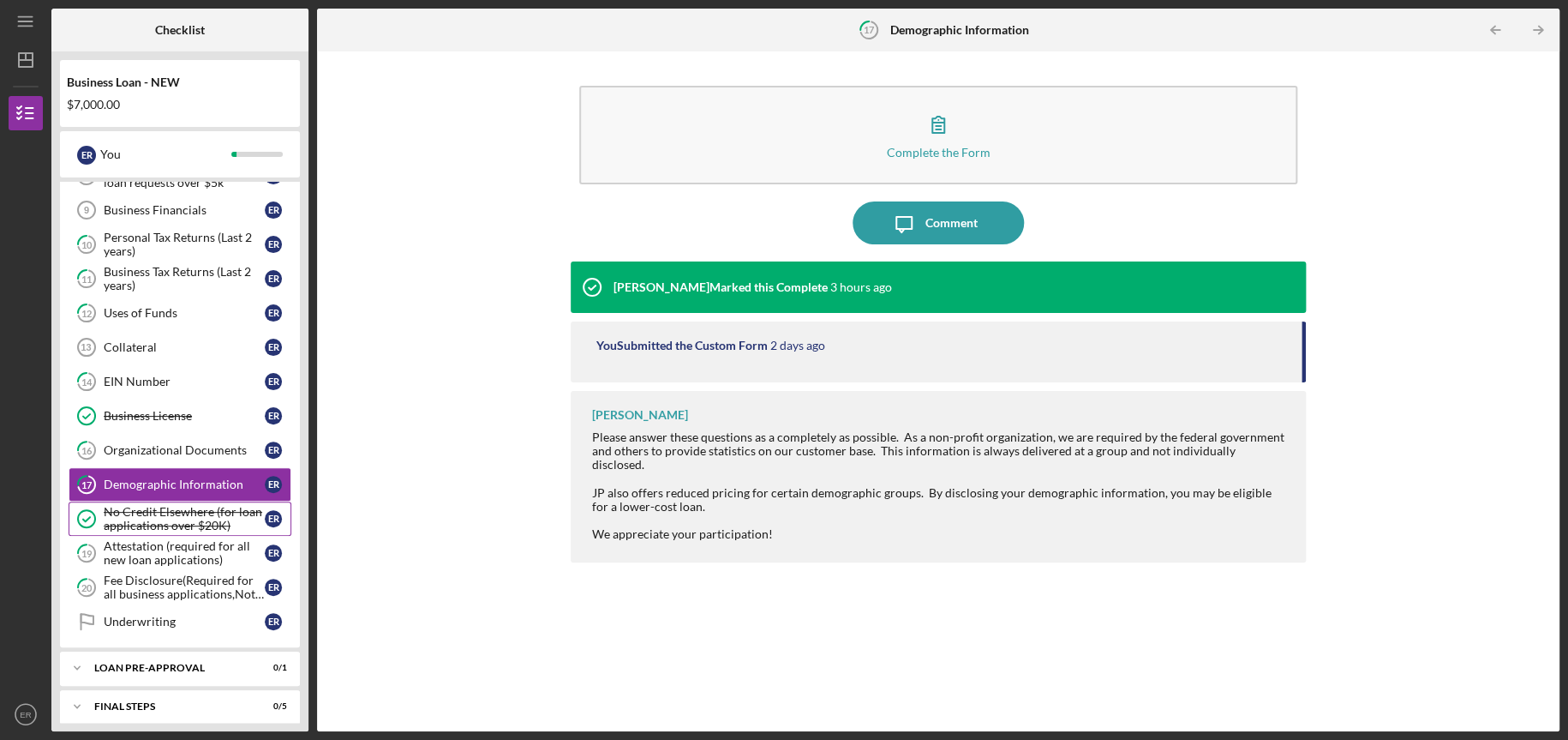
click at [166, 524] on div "No Credit Elsewhere (for loan applications over $20K)" at bounding box center [184, 519] width 161 height 28
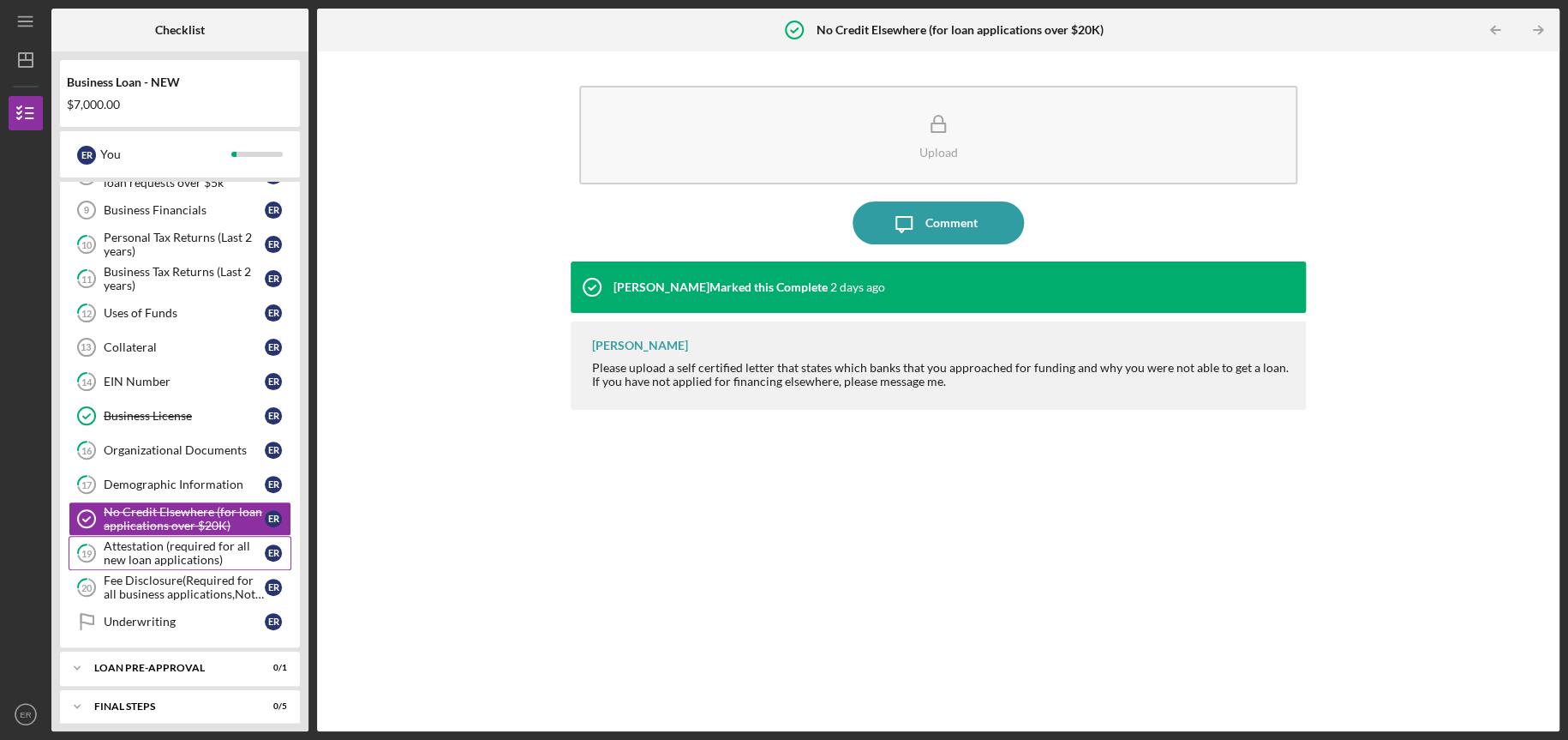
click at [170, 550] on div "Attestation (required for all new loan applications)" at bounding box center [184, 553] width 161 height 28
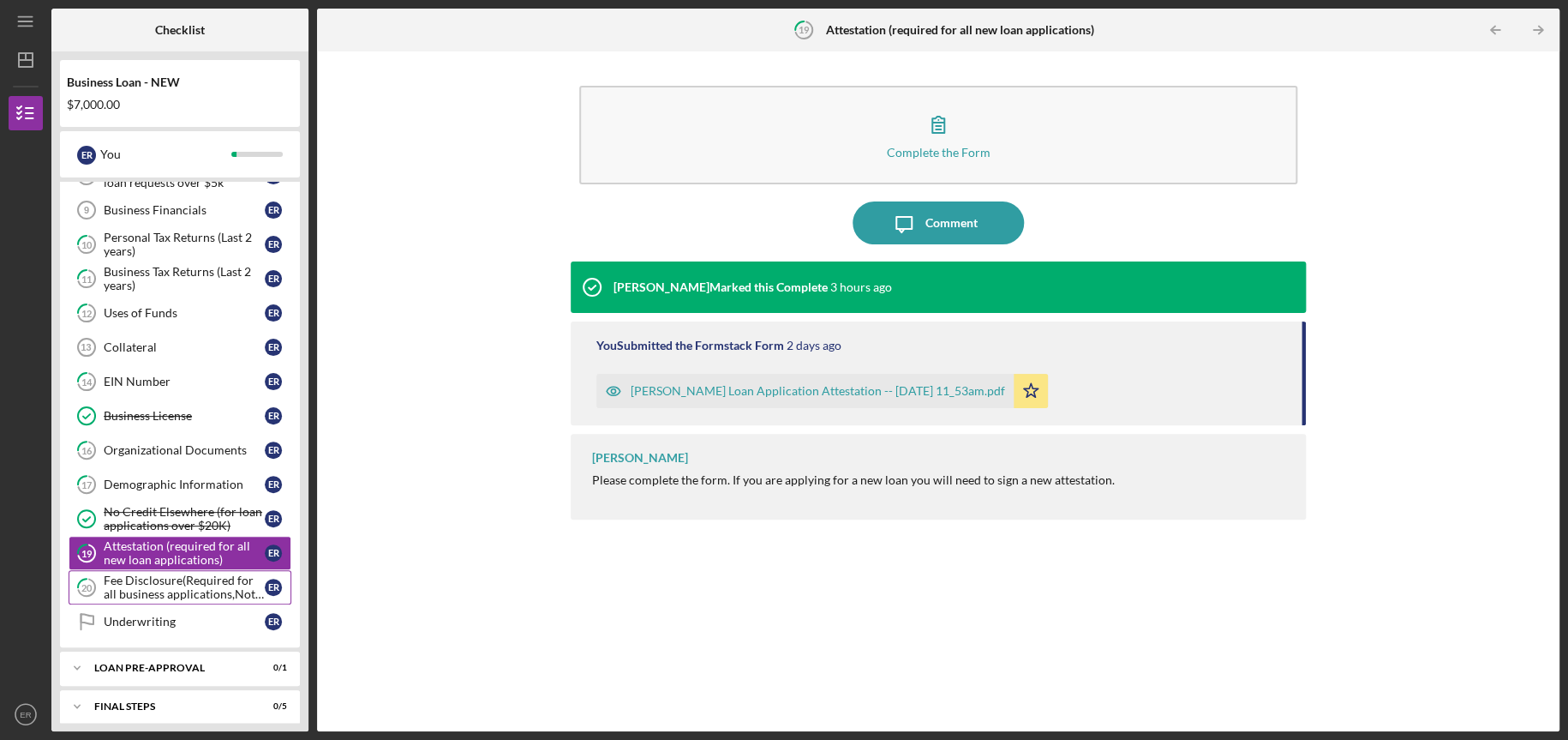
click at [171, 579] on div "Fee Disclosure(Required for all business applications,Not needed for Contractor…" at bounding box center [184, 587] width 161 height 28
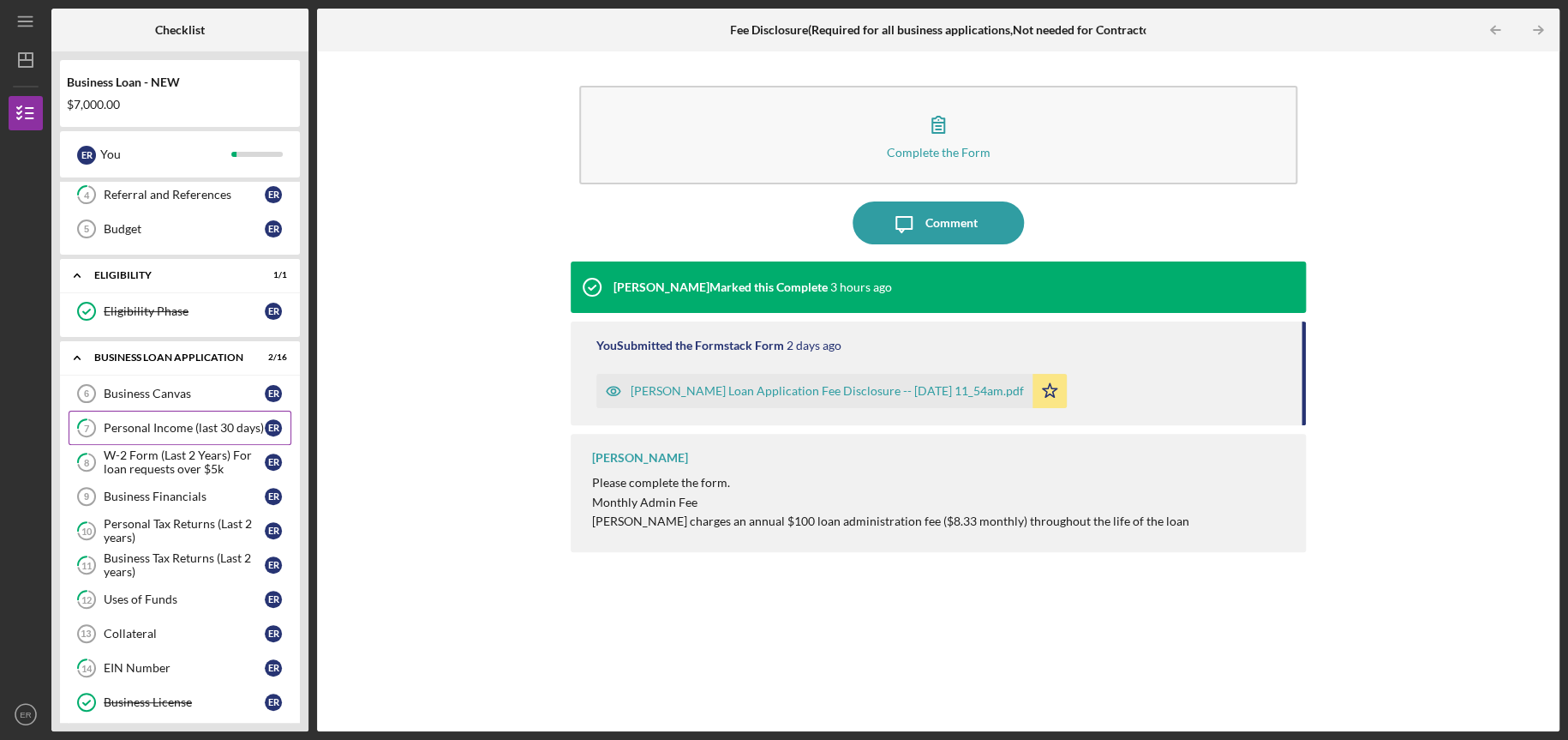
scroll to position [286, 0]
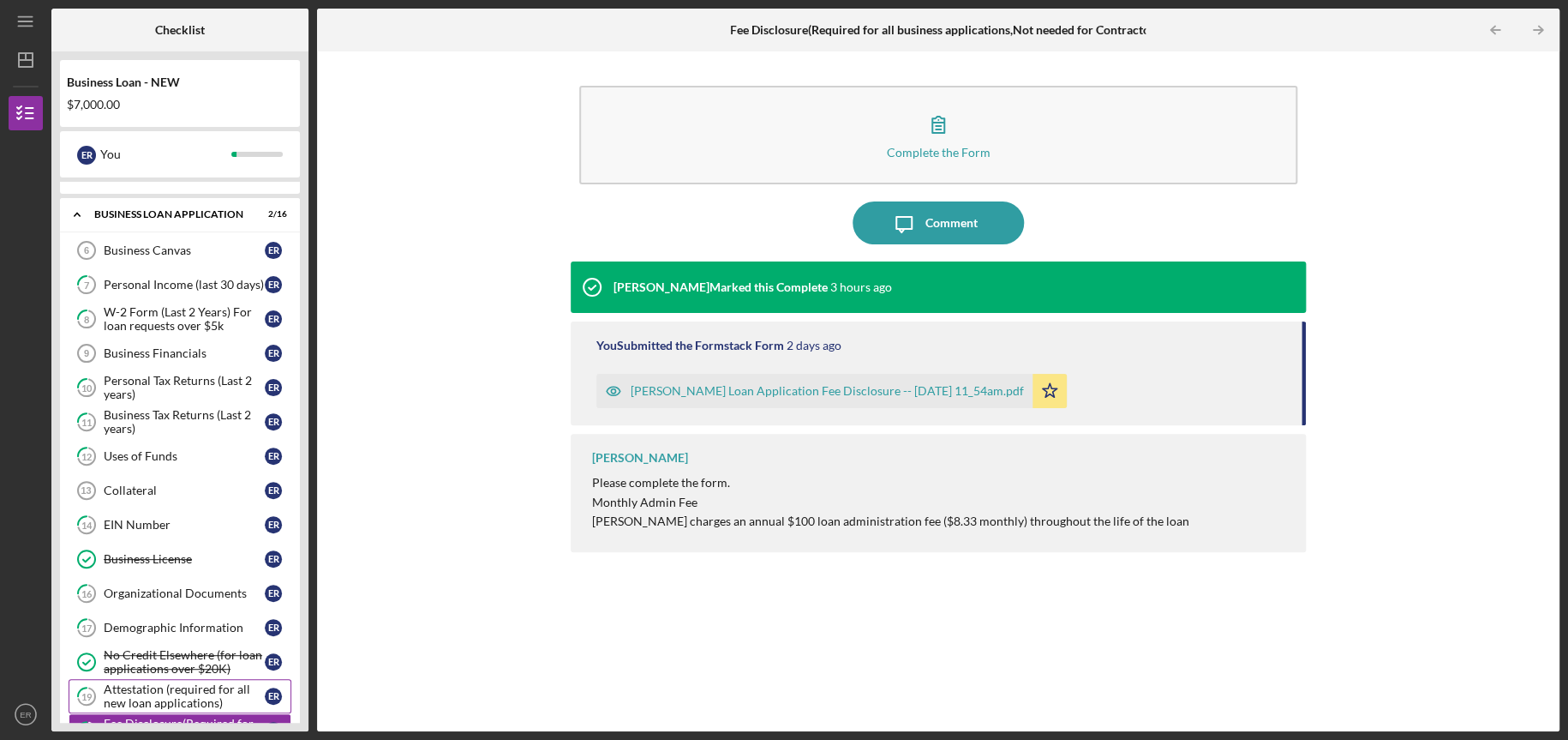
click at [171, 691] on div "Attestation (required for all new loan applications)" at bounding box center [184, 696] width 161 height 28
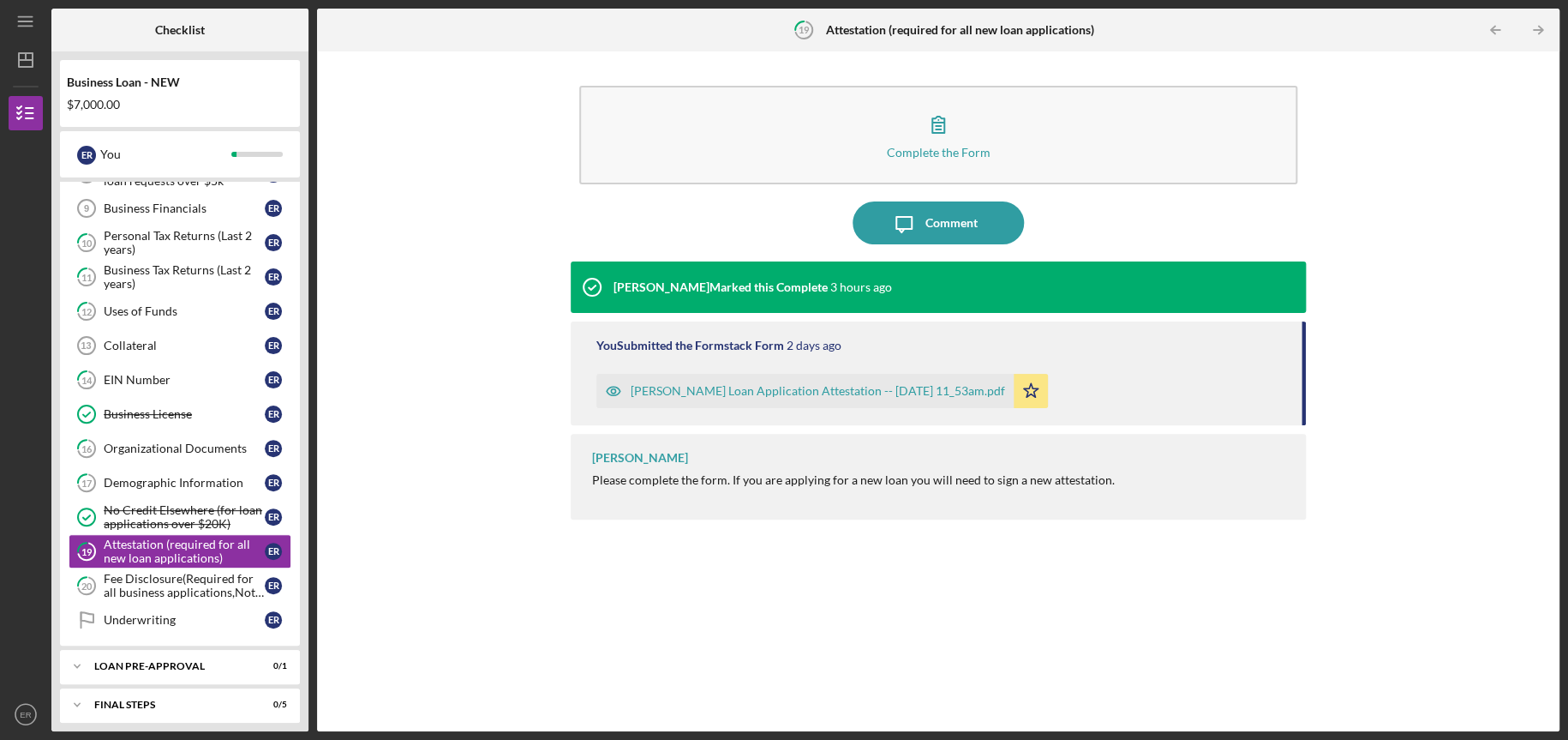
scroll to position [457, 0]
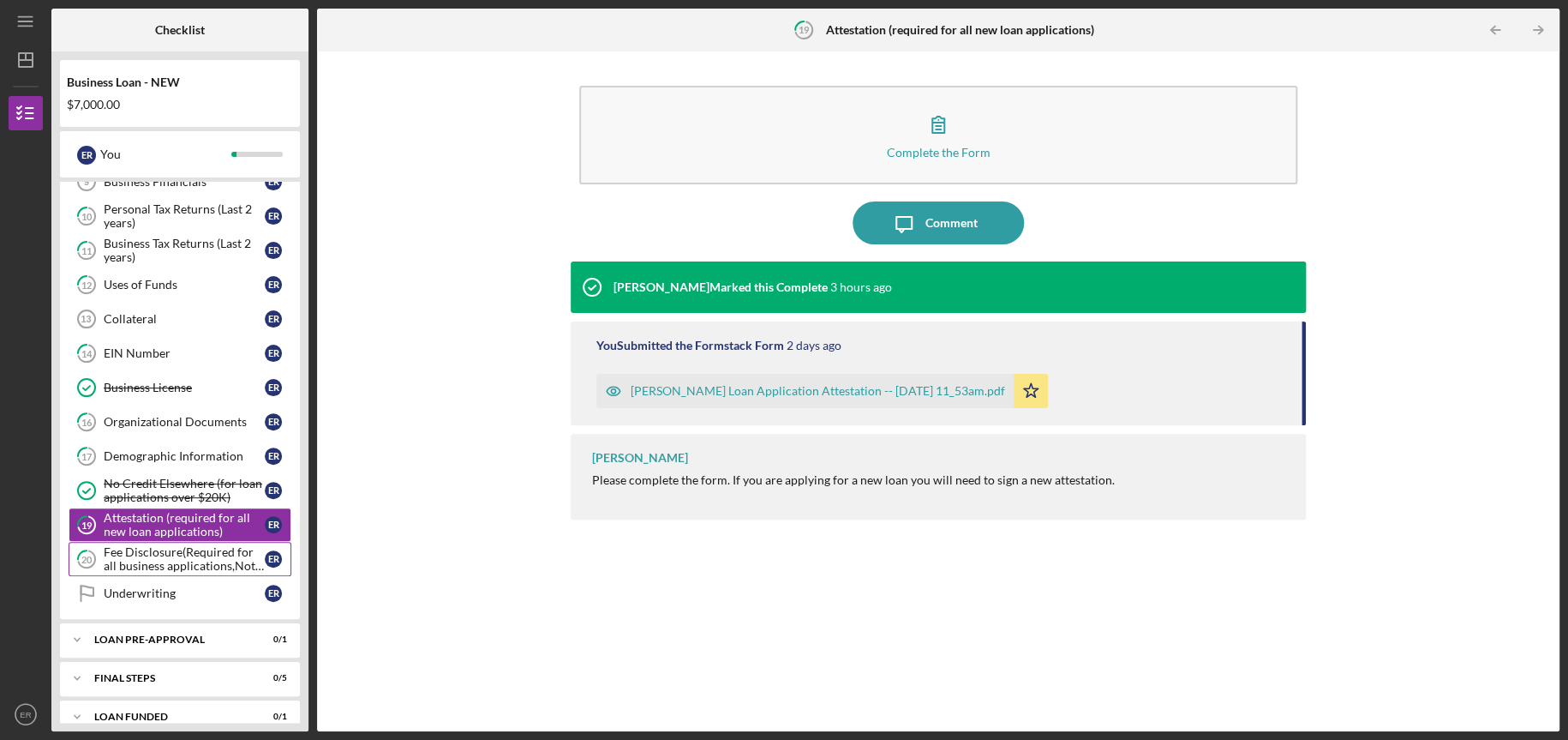
click at [132, 561] on div "Fee Disclosure(Required for all business applications,Not needed for Contractor…" at bounding box center [184, 559] width 161 height 28
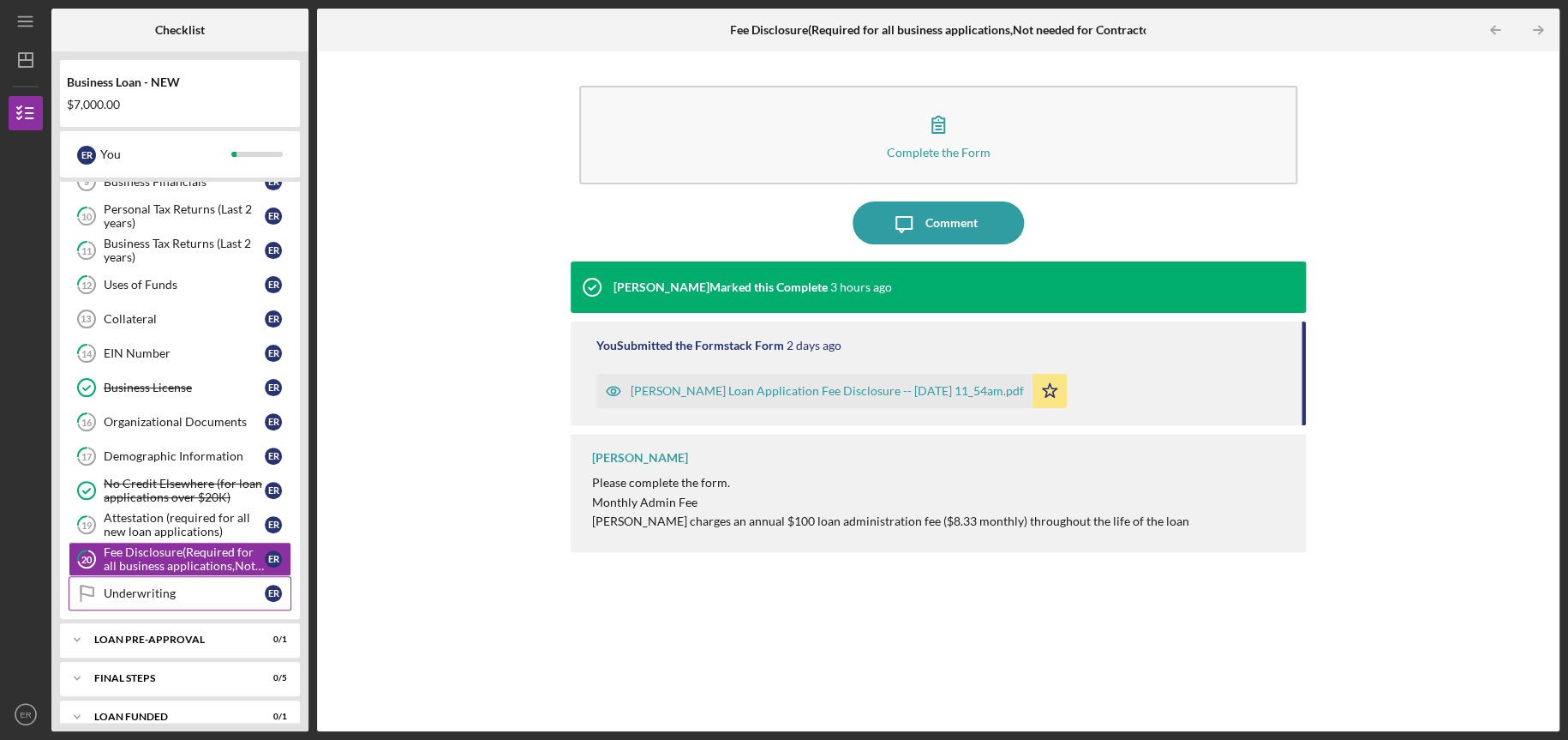
click at [135, 591] on div "Underwriting" at bounding box center [184, 593] width 161 height 14
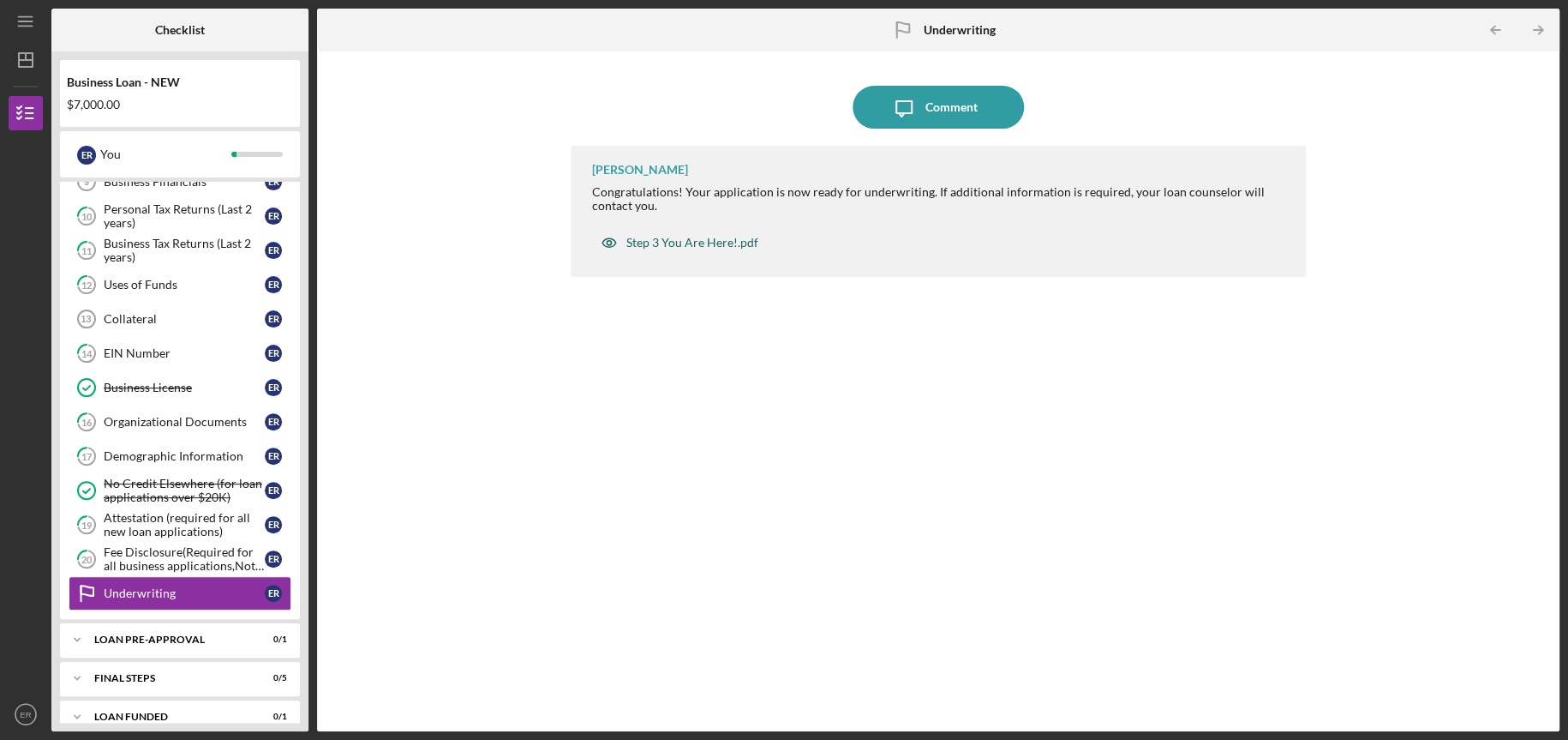
click at [686, 242] on div "Step 3 You Are Here!.pdf" at bounding box center [692, 242] width 132 height 14
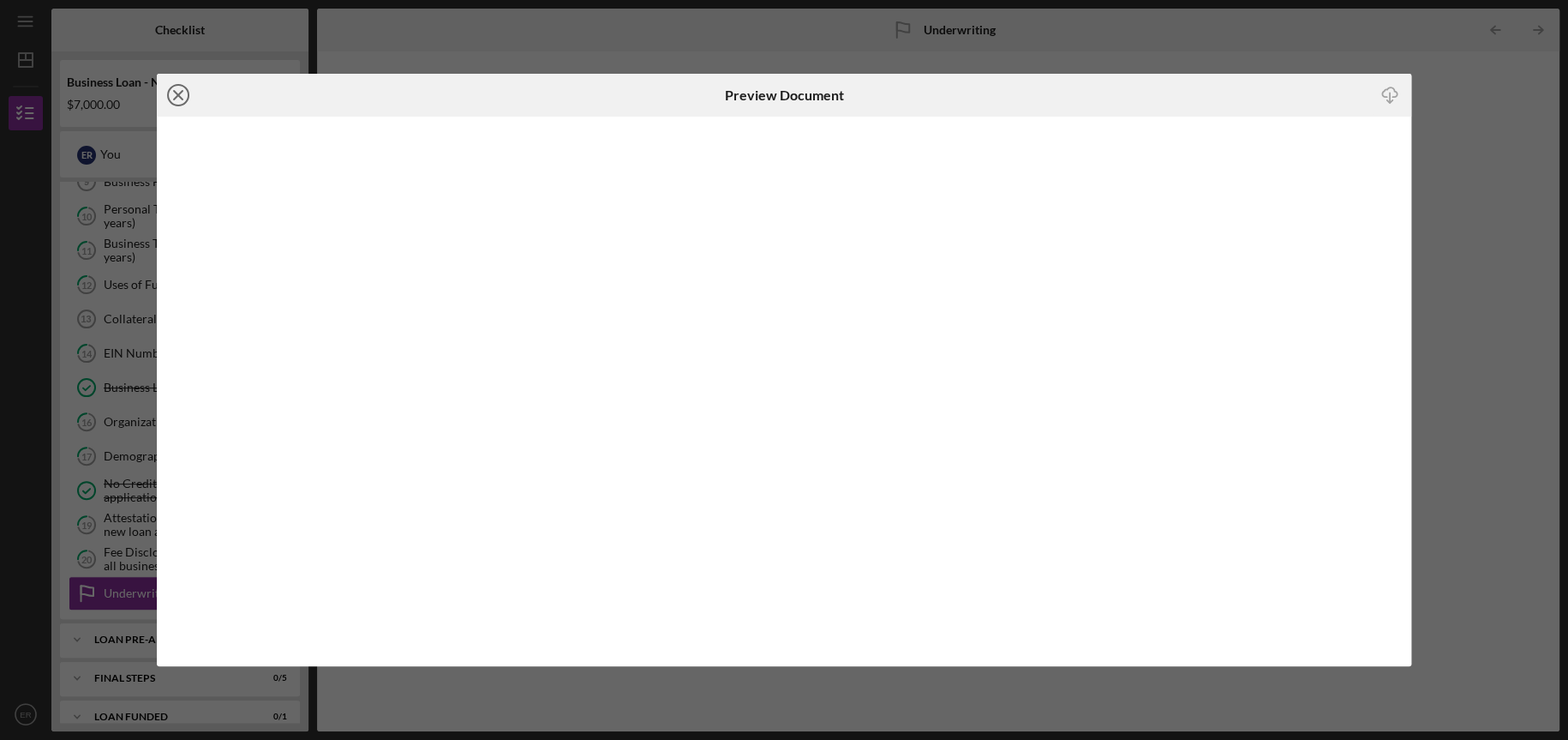
click at [175, 95] on icon "Icon/Close" at bounding box center [178, 95] width 43 height 43
